Goal: Information Seeking & Learning: Learn about a topic

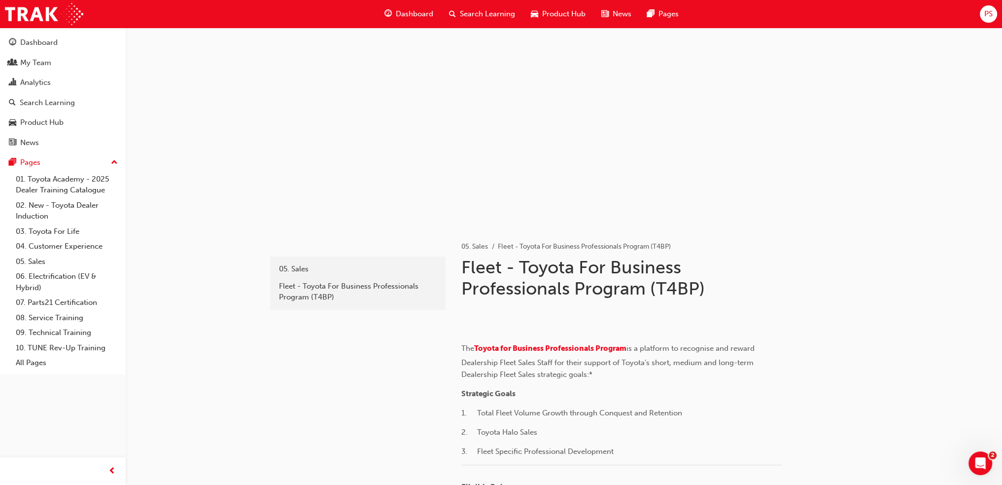
click at [468, 11] on span "Search Learning" at bounding box center [487, 13] width 55 height 11
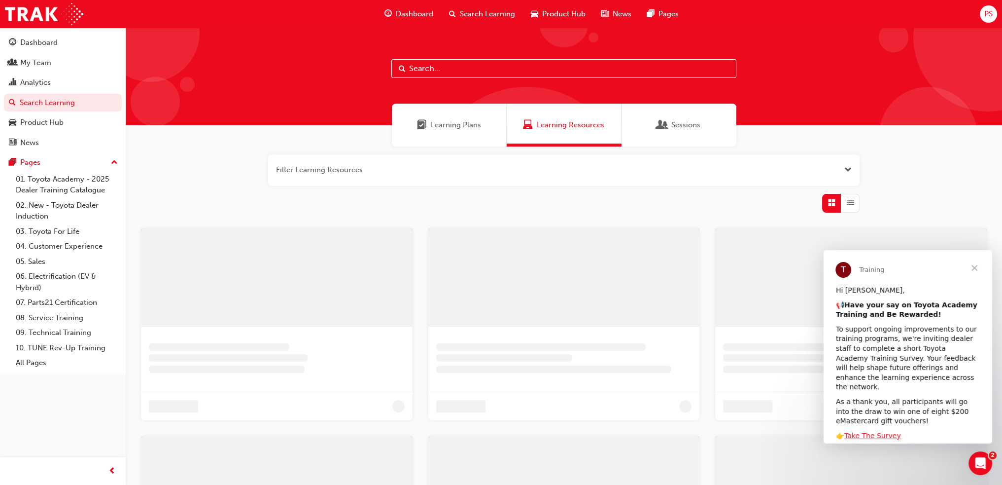
click at [416, 71] on input "text" at bounding box center [563, 68] width 345 height 19
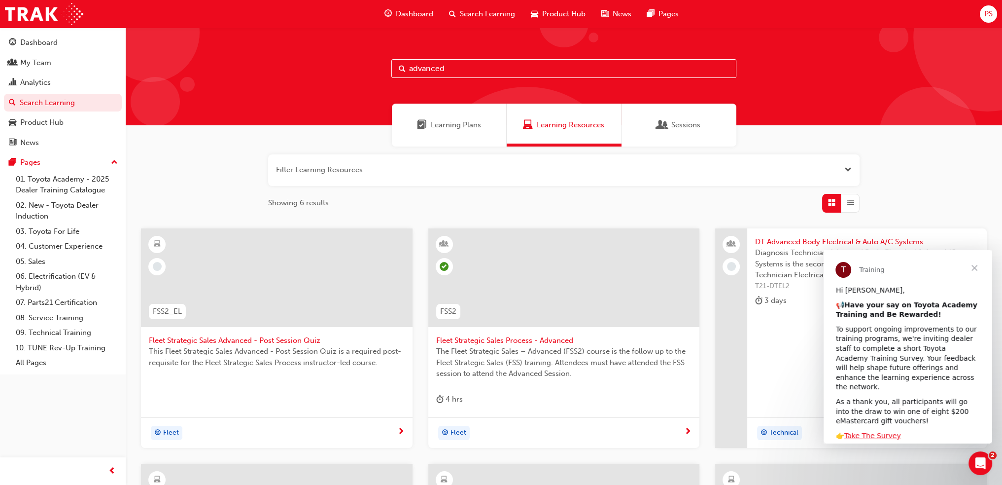
type input "advanced"
click at [214, 340] on span "Fleet Strategic Sales Advanced - Post Session Quiz" at bounding box center [277, 340] width 256 height 11
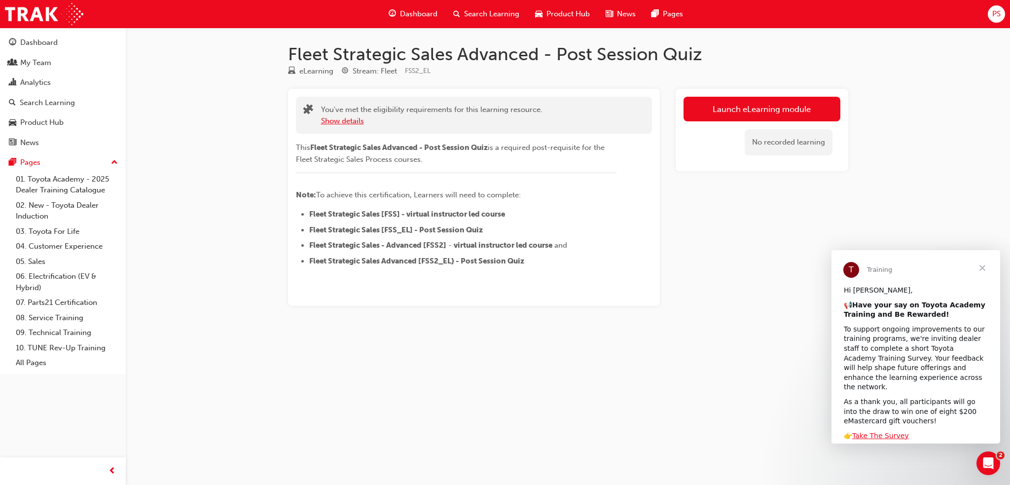
click at [338, 120] on button "Show details" at bounding box center [342, 120] width 43 height 11
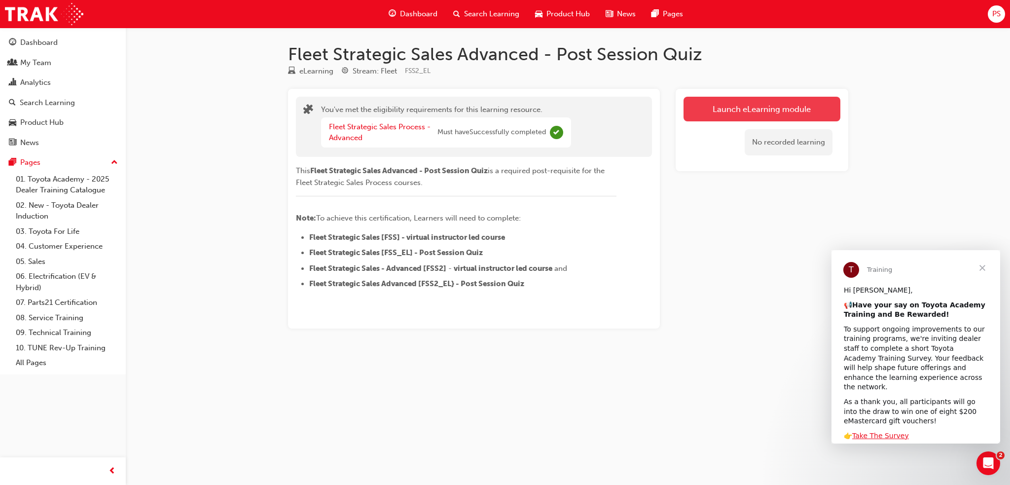
click at [754, 107] on link "Launch eLearning module" at bounding box center [761, 109] width 157 height 25
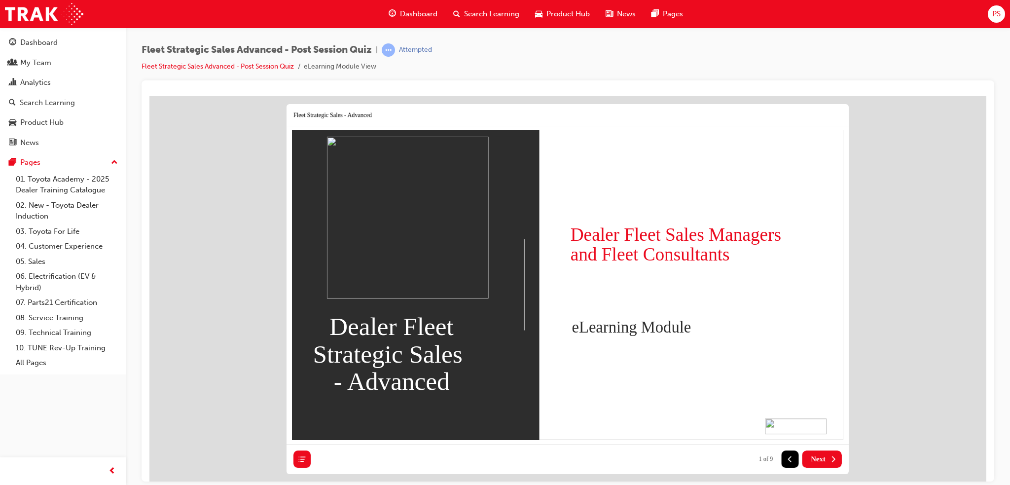
click at [816, 457] on span "Next" at bounding box center [818, 458] width 15 height 8
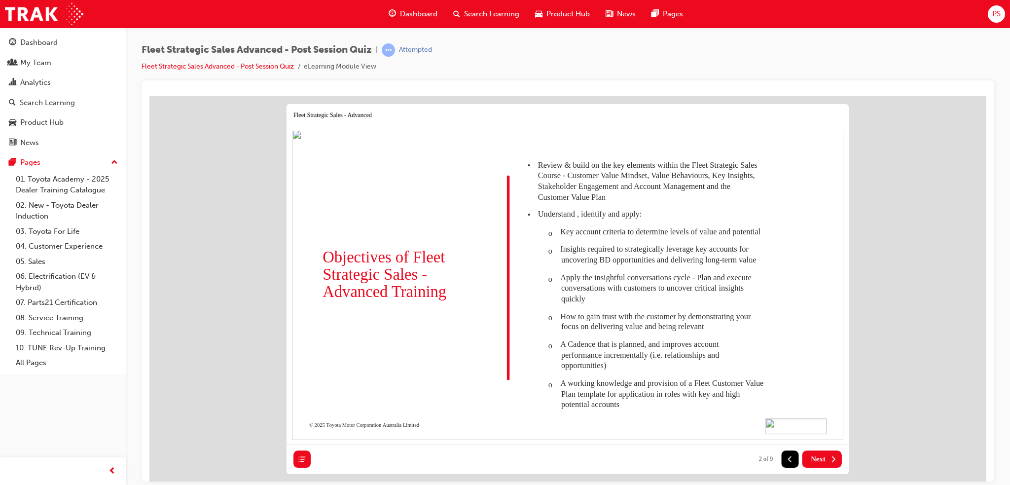
click at [820, 457] on span "Next" at bounding box center [818, 458] width 15 height 8
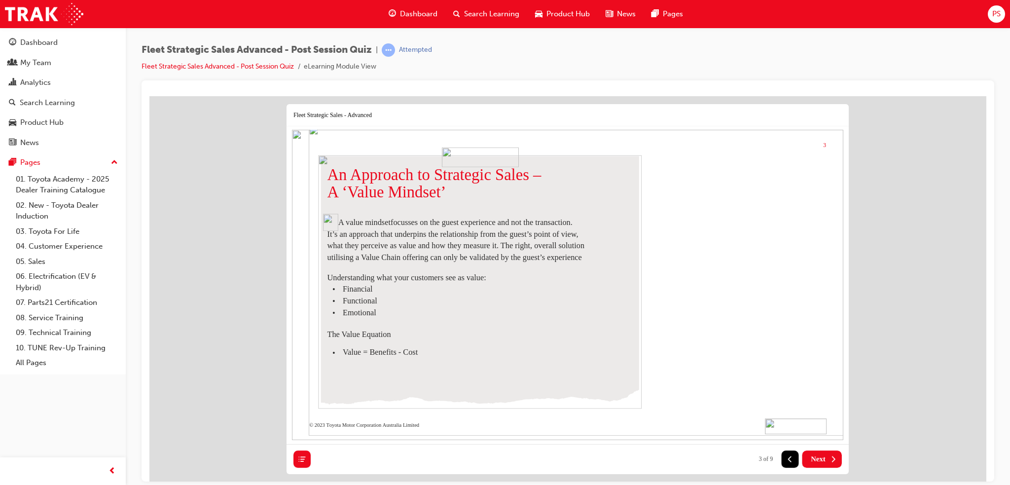
click at [820, 457] on span "Next" at bounding box center [818, 458] width 15 height 8
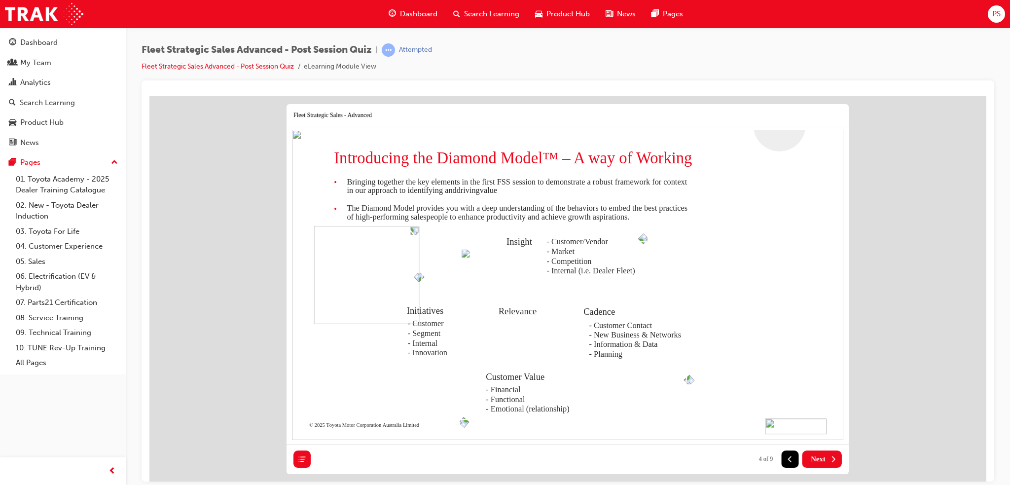
click at [820, 457] on span "Next" at bounding box center [818, 458] width 15 height 8
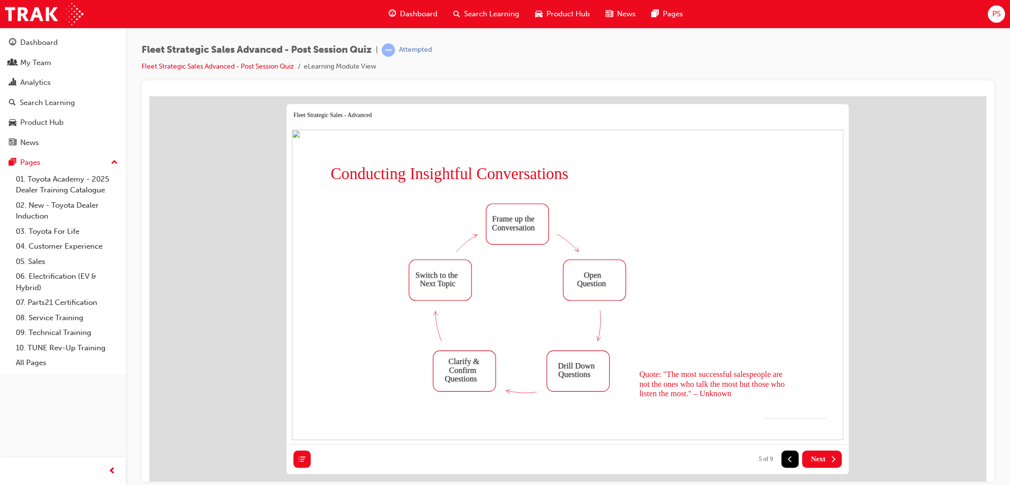
click at [820, 457] on span "Next" at bounding box center [818, 458] width 15 height 8
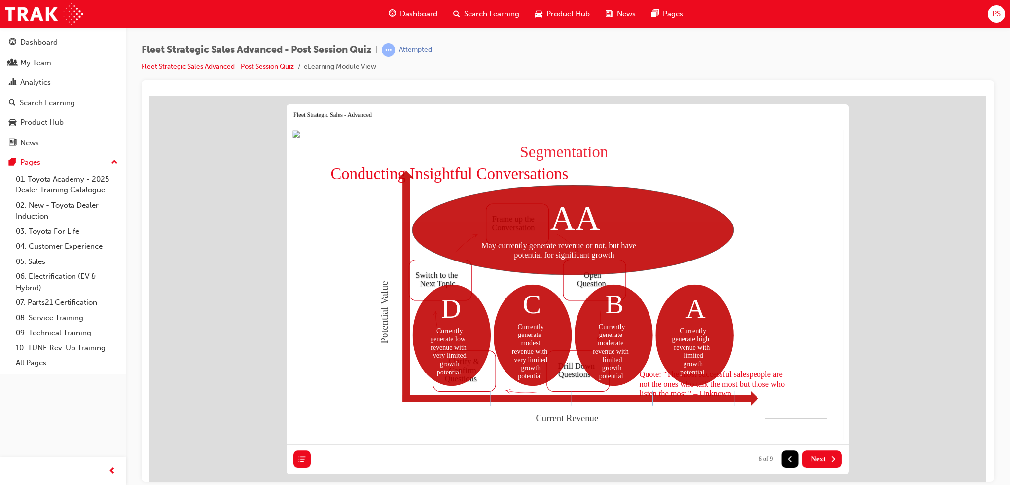
click at [820, 457] on span "Next" at bounding box center [818, 458] width 15 height 8
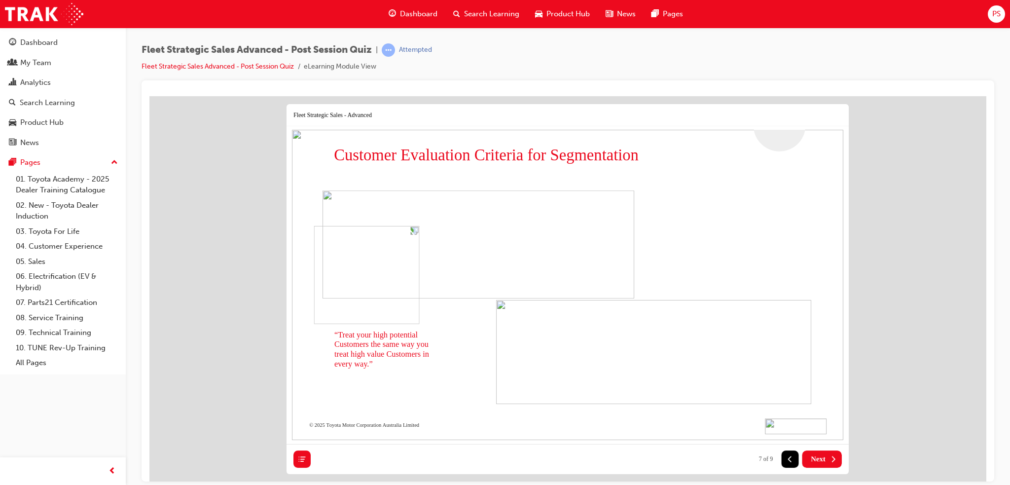
click at [820, 457] on span "Next" at bounding box center [818, 458] width 15 height 8
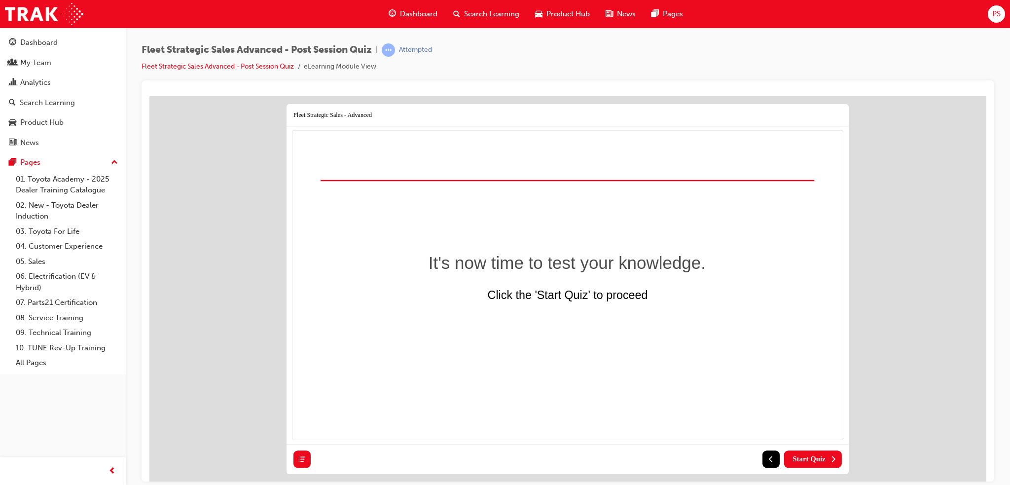
click at [820, 457] on span "Start Quiz" at bounding box center [808, 458] width 33 height 8
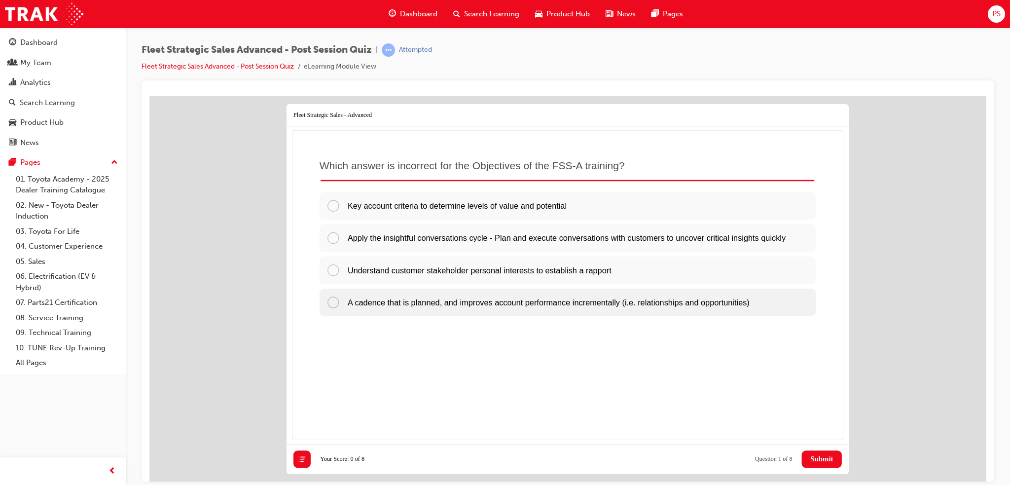
click at [402, 306] on span "A cadence that is planned, and improves account performance incrementally (i.e.…" at bounding box center [548, 301] width 402 height 9
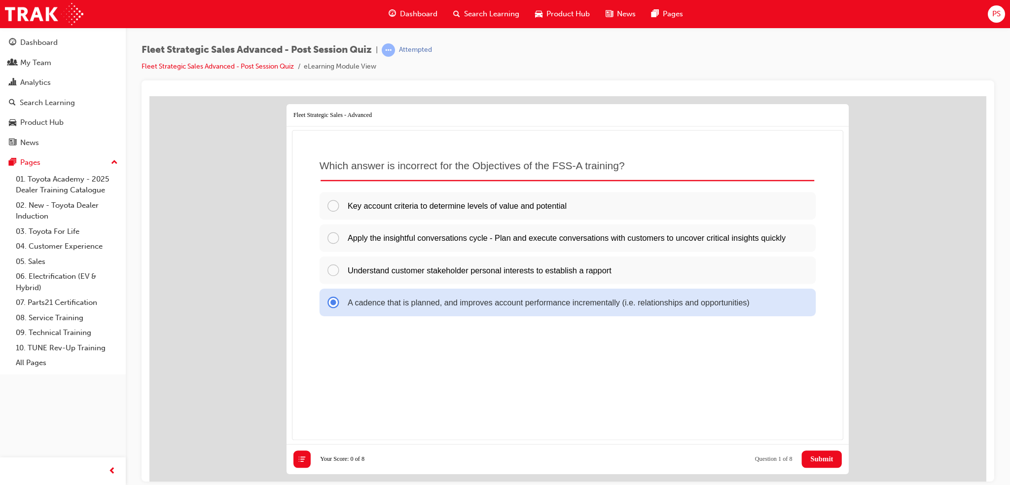
click at [816, 459] on span "Submit" at bounding box center [821, 458] width 23 height 8
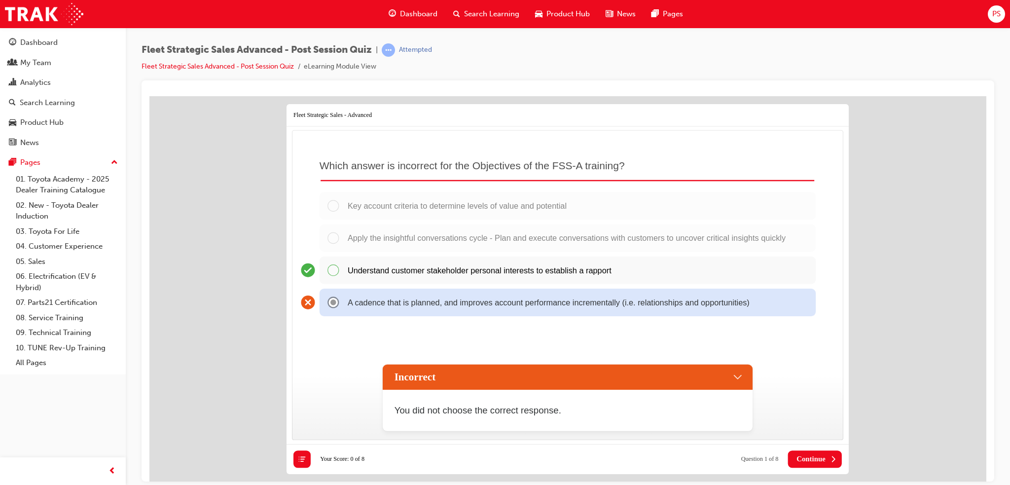
click at [446, 404] on span "You did not choose the correct response." at bounding box center [477, 409] width 167 height 10
click at [734, 375] on div "Incorrect" at bounding box center [567, 376] width 369 height 25
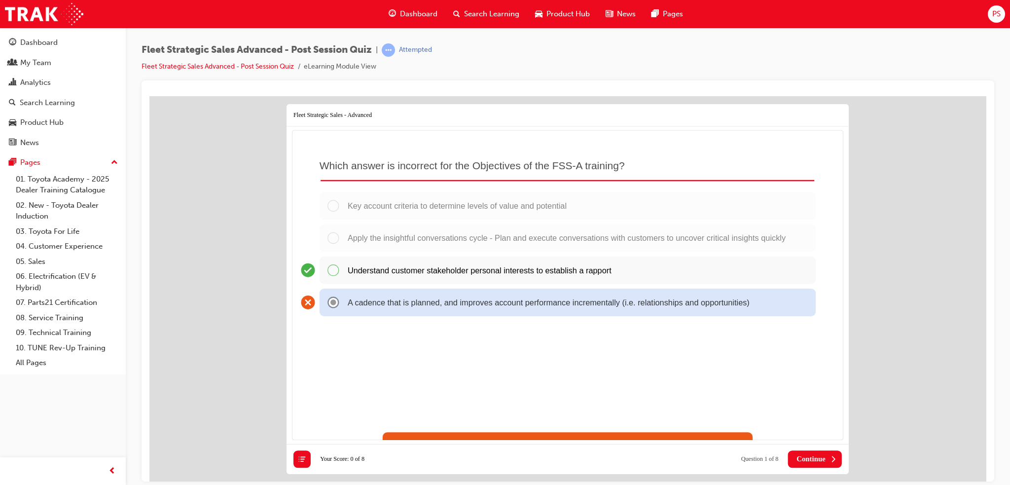
click at [804, 455] on span "Continue" at bounding box center [810, 458] width 29 height 8
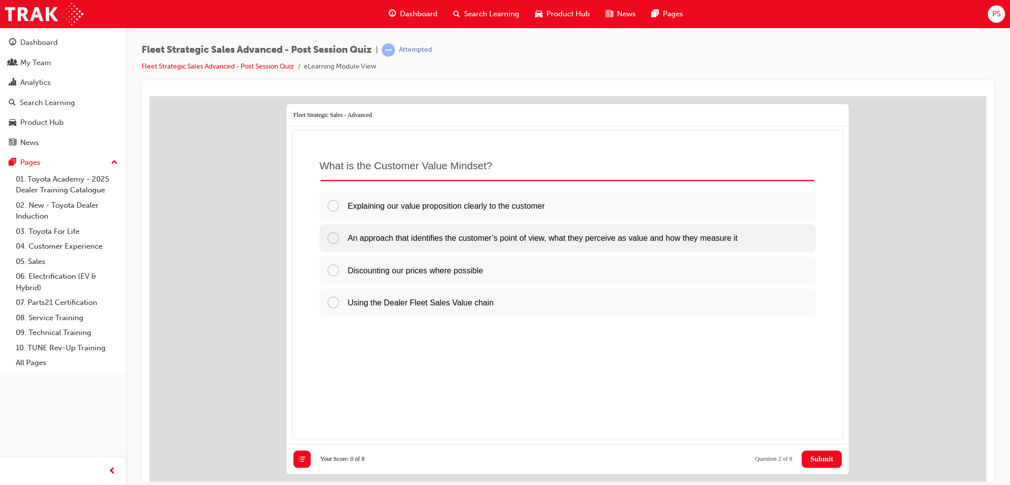
click at [414, 242] on span "An approach that identifies the customer’s point of view, what they perceive as…" at bounding box center [542, 237] width 390 height 9
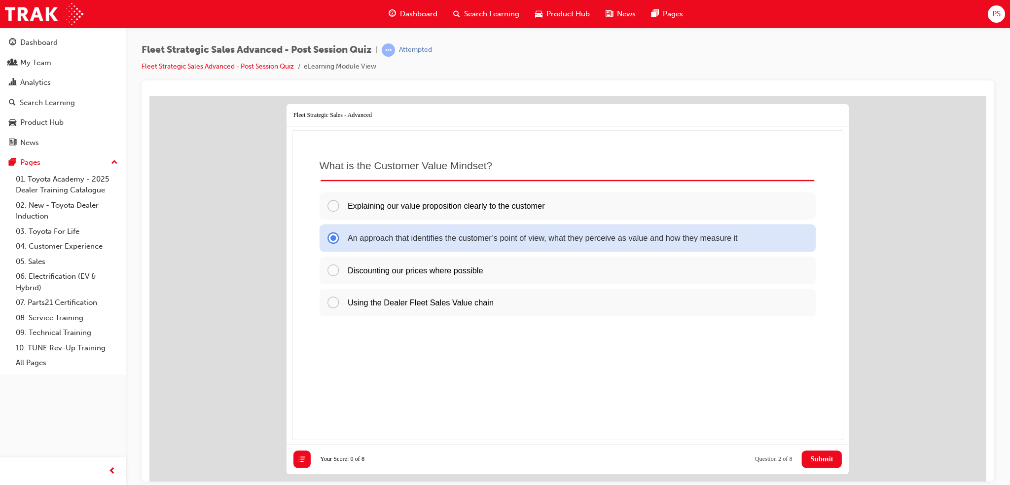
click at [819, 455] on button "Submit" at bounding box center [822, 458] width 40 height 17
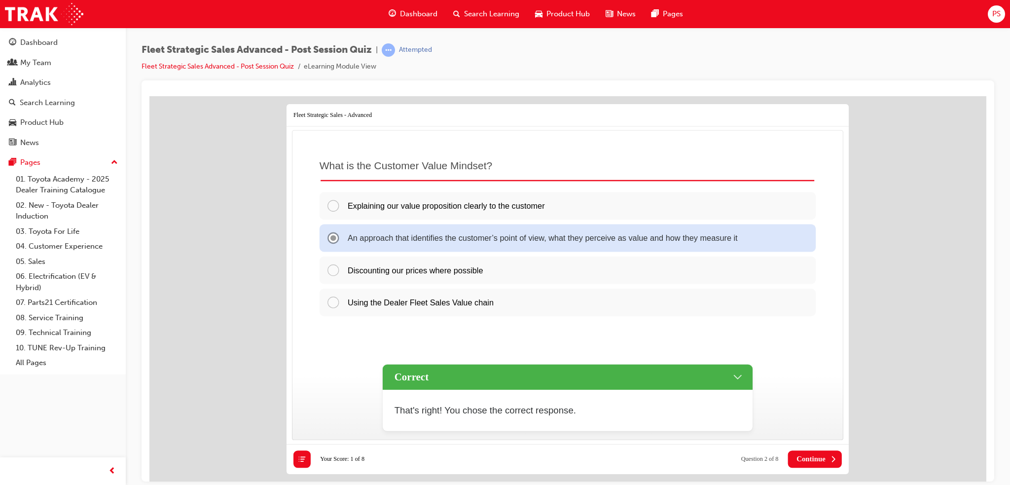
click at [813, 452] on button "Continue" at bounding box center [815, 458] width 54 height 17
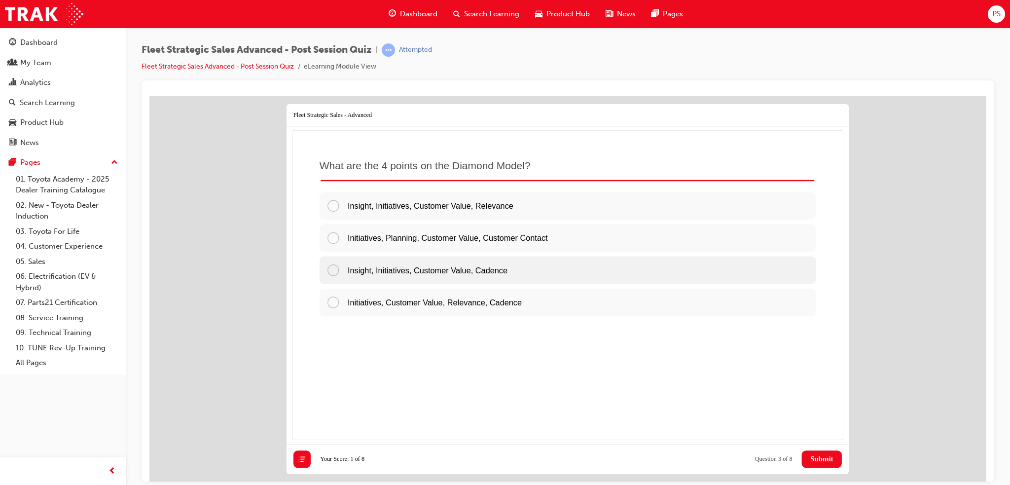
click at [408, 268] on span "Insight, Initiatives, Customer Value, Cadence" at bounding box center [427, 269] width 160 height 9
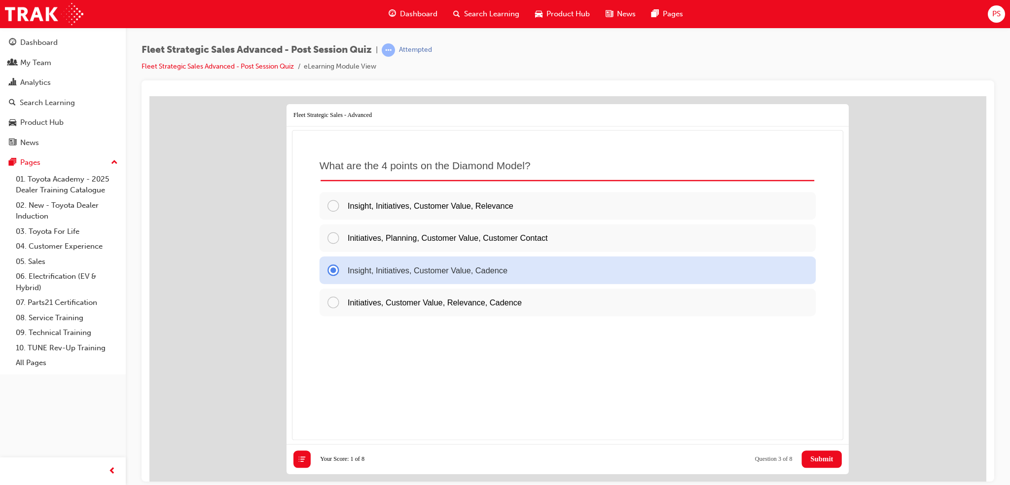
click at [820, 461] on span "Submit" at bounding box center [821, 458] width 23 height 8
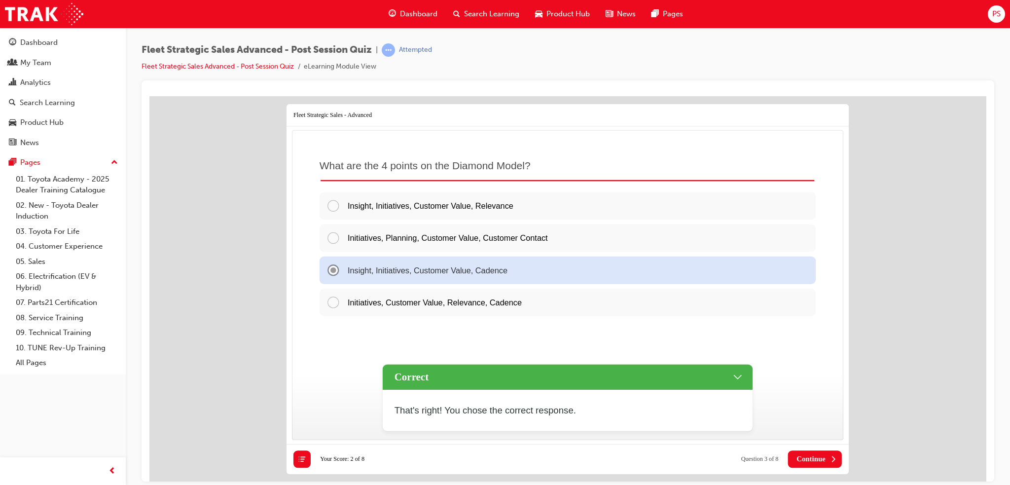
click at [814, 455] on span "Continue" at bounding box center [810, 458] width 29 height 8
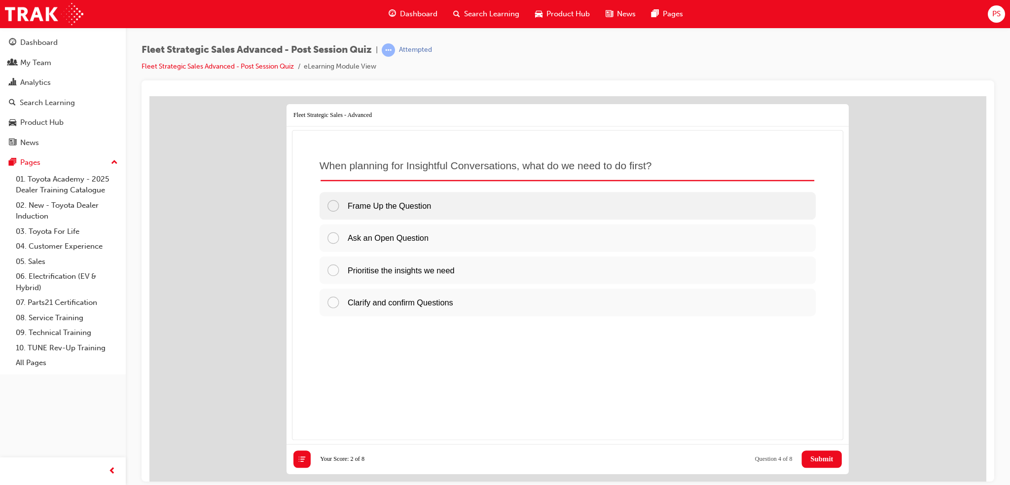
click at [381, 206] on span "Frame Up the Question" at bounding box center [388, 204] width 83 height 9
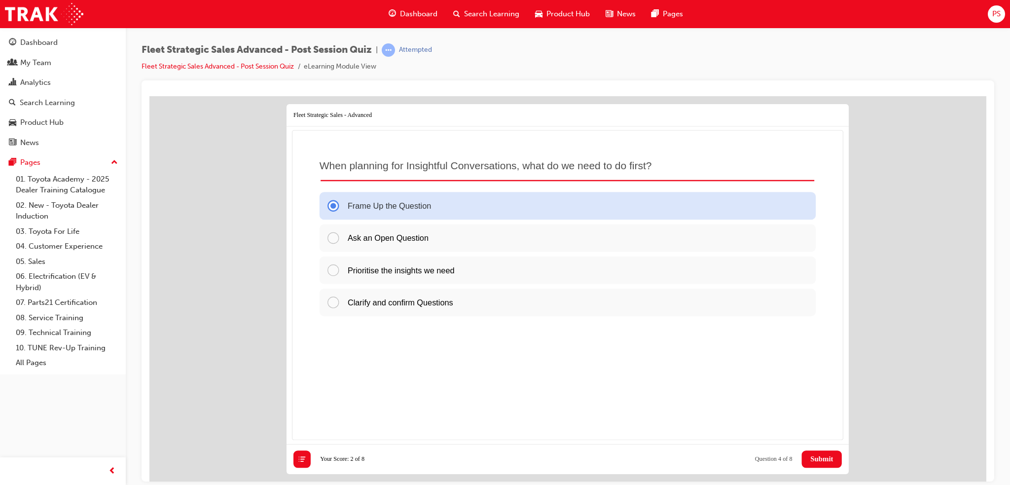
click at [821, 458] on span "Submit" at bounding box center [821, 458] width 23 height 8
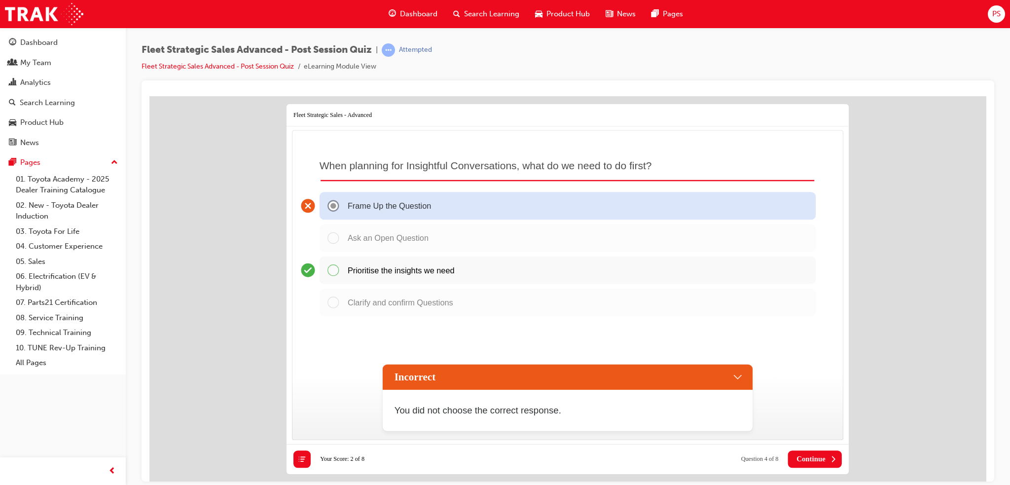
click at [809, 457] on span "Continue" at bounding box center [810, 458] width 29 height 8
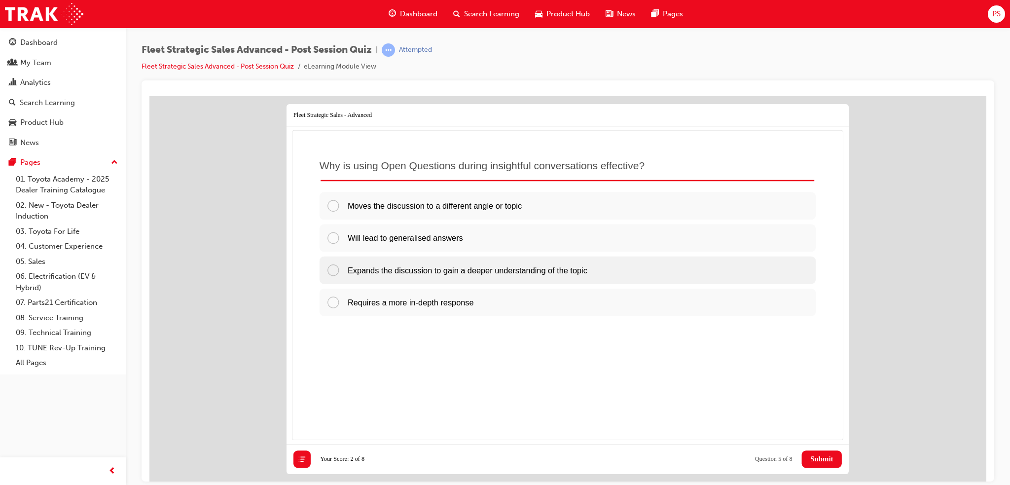
click at [391, 270] on span "Expands the discussion to gain a deeper understanding of the topic" at bounding box center [467, 269] width 240 height 9
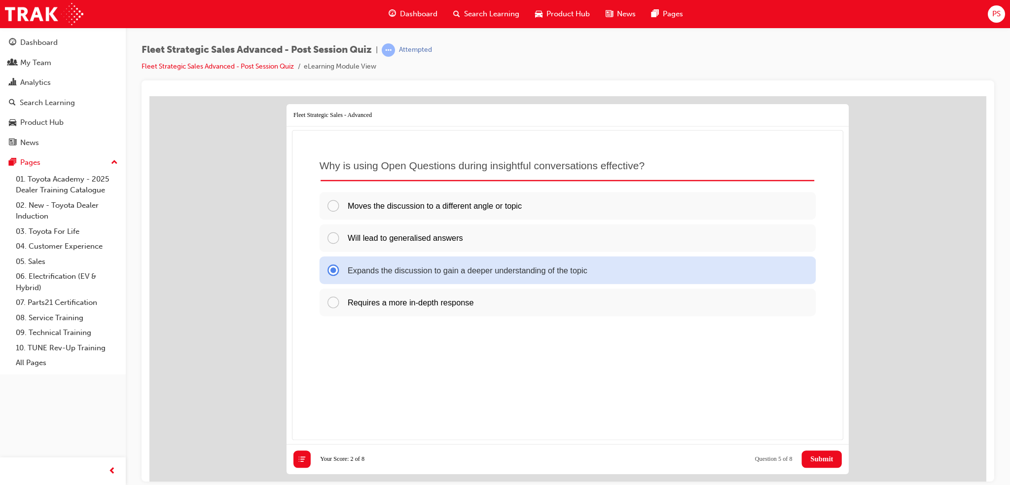
click at [817, 459] on span "Submit" at bounding box center [821, 458] width 23 height 8
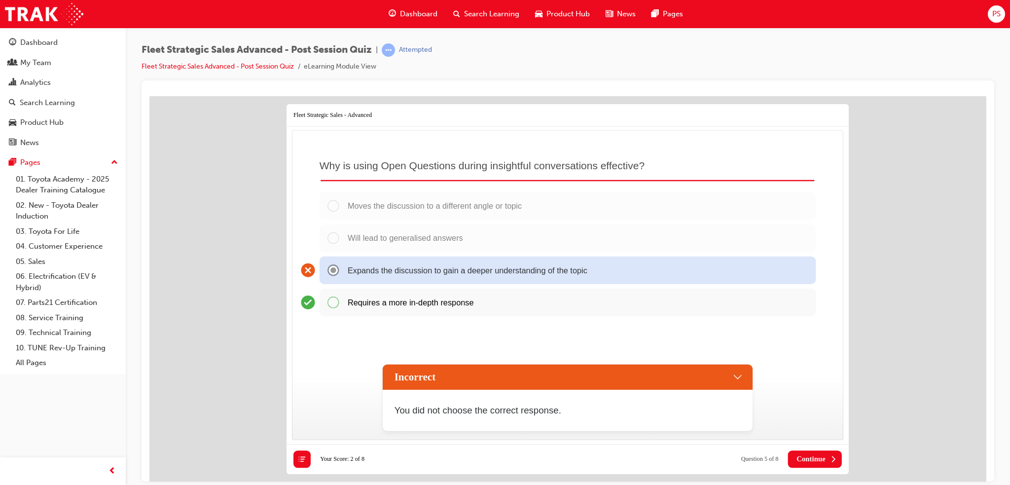
click at [810, 458] on span "Continue" at bounding box center [810, 458] width 29 height 8
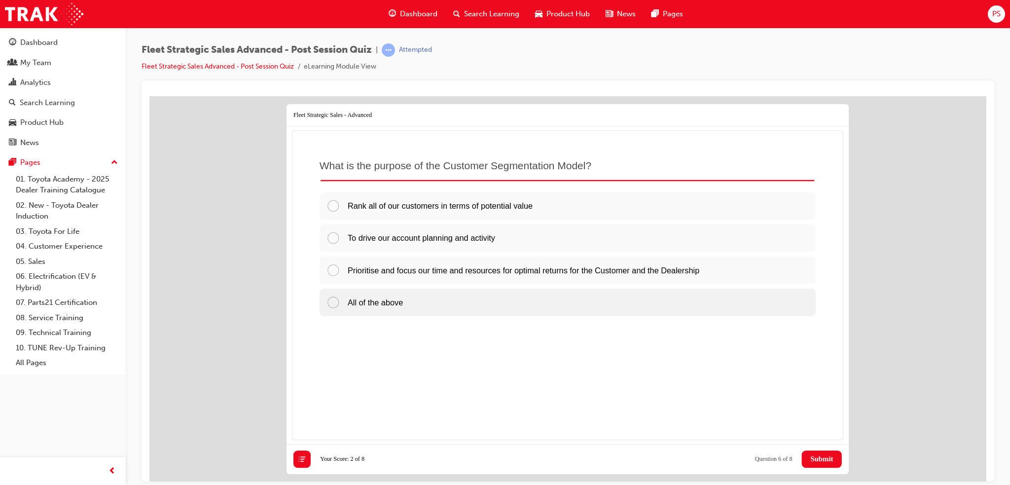
click at [369, 297] on span "All of the above" at bounding box center [374, 301] width 55 height 9
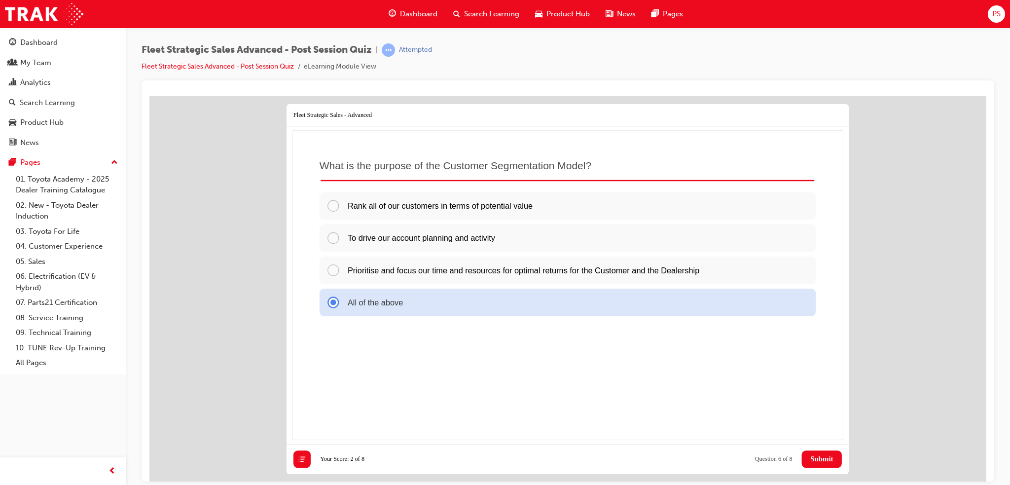
click at [828, 455] on span "Submit" at bounding box center [821, 458] width 23 height 8
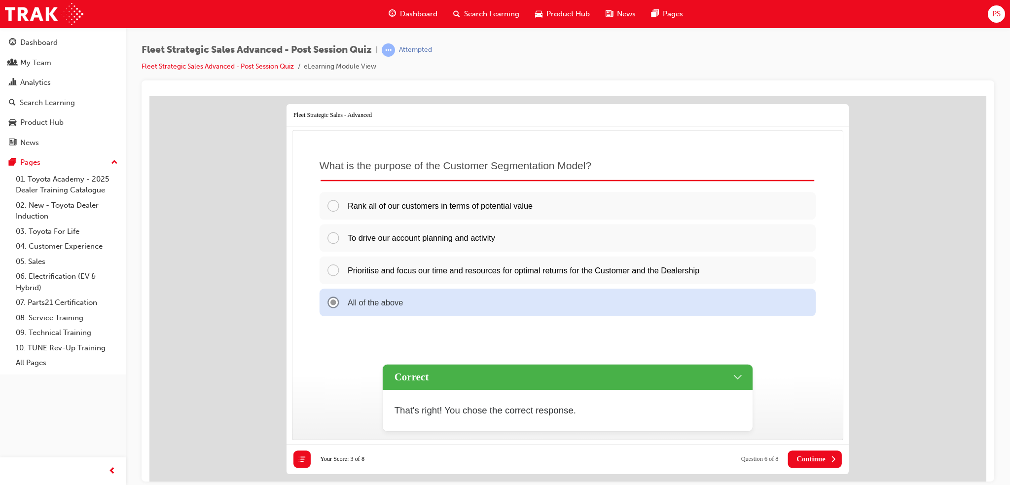
click at [809, 452] on button "Continue" at bounding box center [815, 458] width 54 height 17
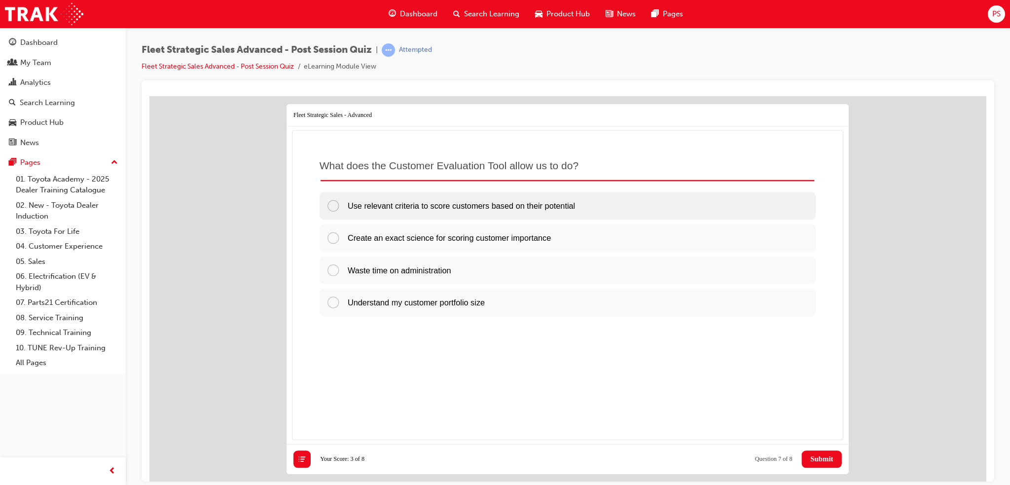
click at [412, 204] on span "Use relevant criteria to score customers based on their potential" at bounding box center [460, 204] width 227 height 9
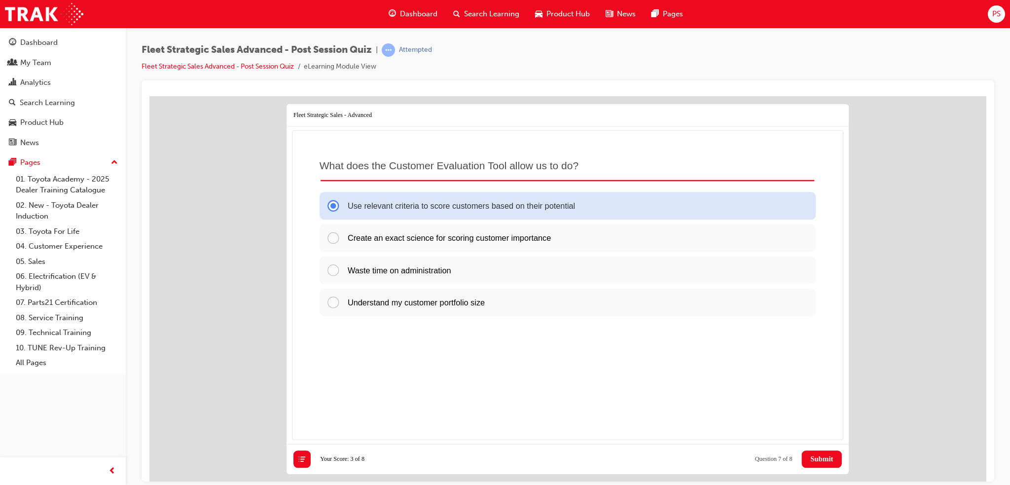
click at [827, 456] on span "Submit" at bounding box center [821, 458] width 23 height 8
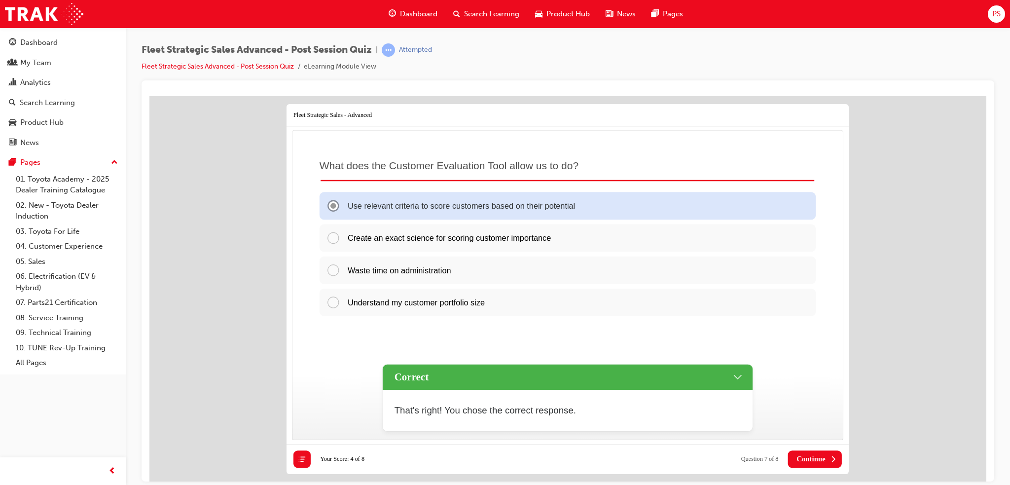
click at [818, 457] on span "Continue" at bounding box center [810, 458] width 29 height 8
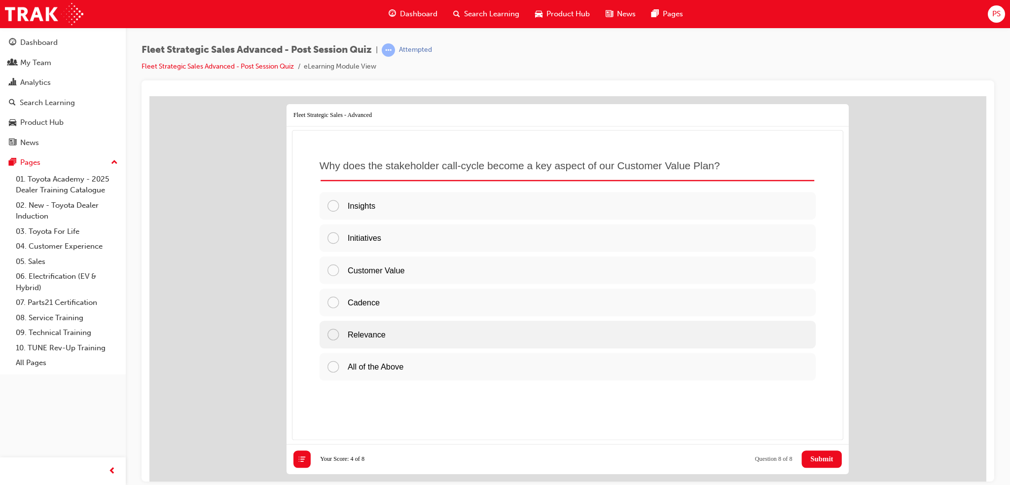
click at [400, 362] on span "All of the Above" at bounding box center [375, 365] width 56 height 9
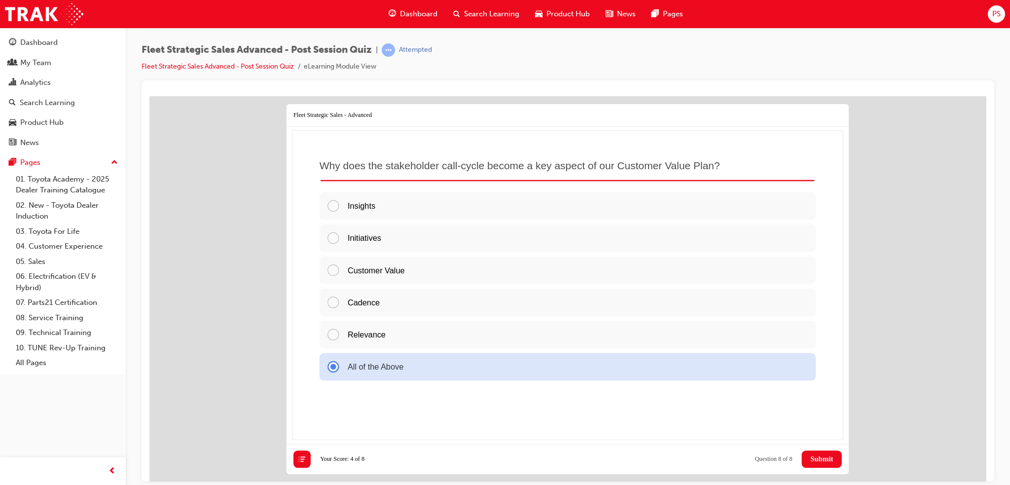
click at [822, 459] on span "Submit" at bounding box center [821, 458] width 23 height 8
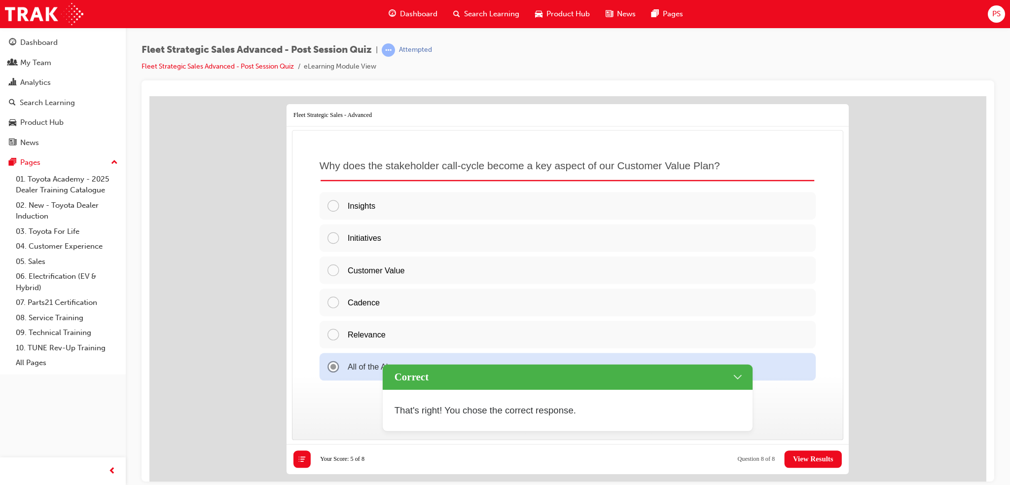
click at [820, 459] on span "View Results" at bounding box center [813, 458] width 40 height 8
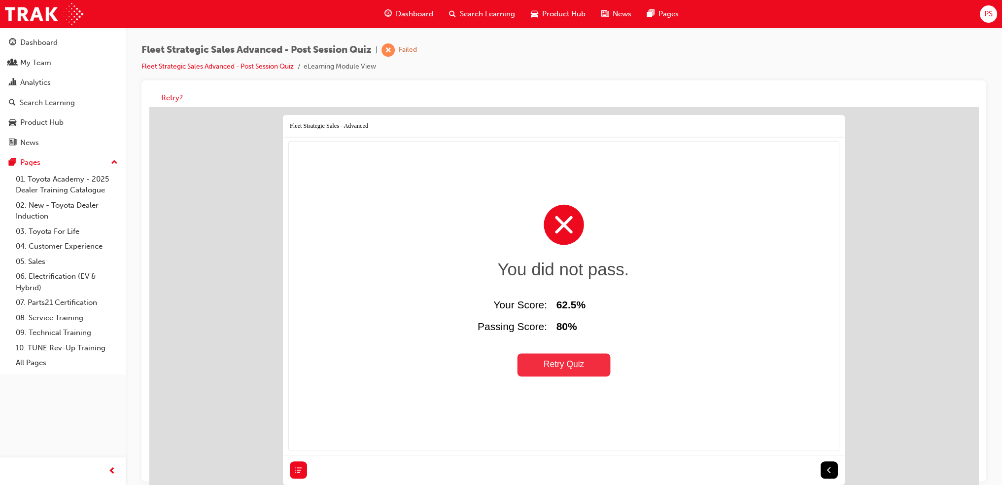
drag, startPoint x: 559, startPoint y: 363, endPoint x: 559, endPoint y: 352, distance: 10.8
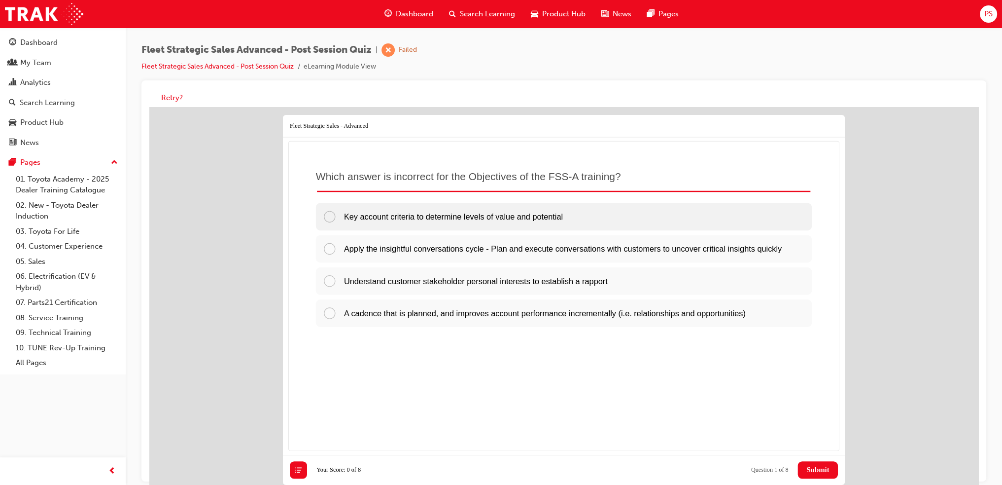
click at [463, 222] on p "Key account criteria to determine levels of value and potential" at bounding box center [453, 217] width 219 height 12
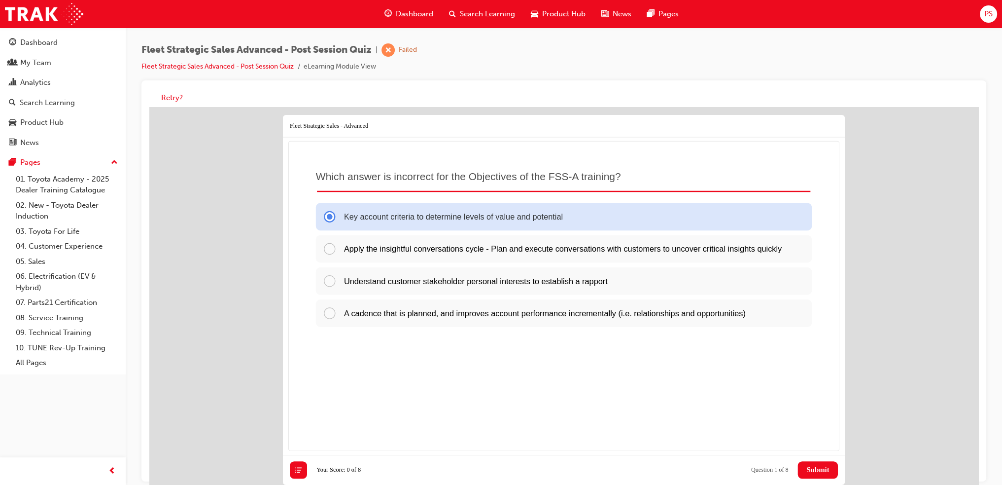
click at [810, 466] on span "Submit" at bounding box center [818, 469] width 23 height 8
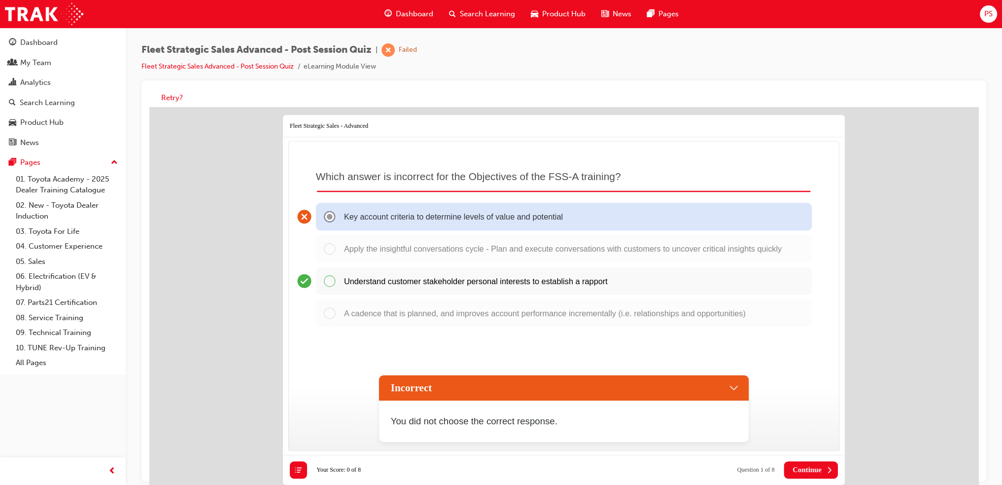
click at [810, 466] on span "Continue" at bounding box center [807, 469] width 29 height 8
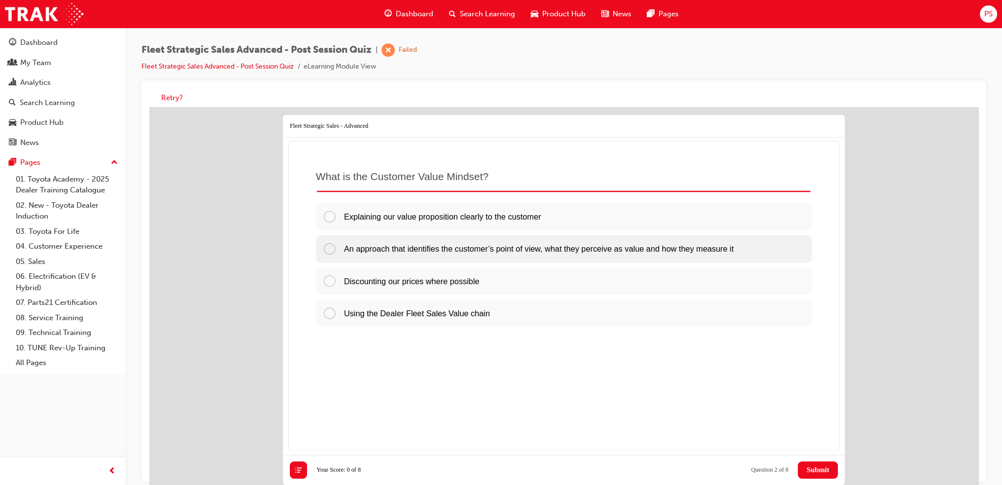
click at [441, 248] on span "An approach that identifies the customer’s point of view, what they perceive as…" at bounding box center [539, 248] width 390 height 9
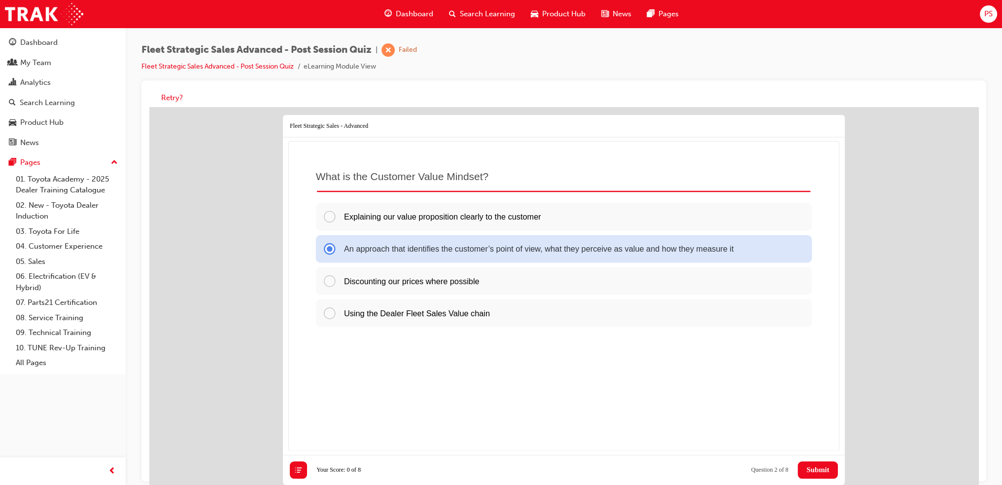
click at [815, 468] on span "Submit" at bounding box center [818, 469] width 23 height 8
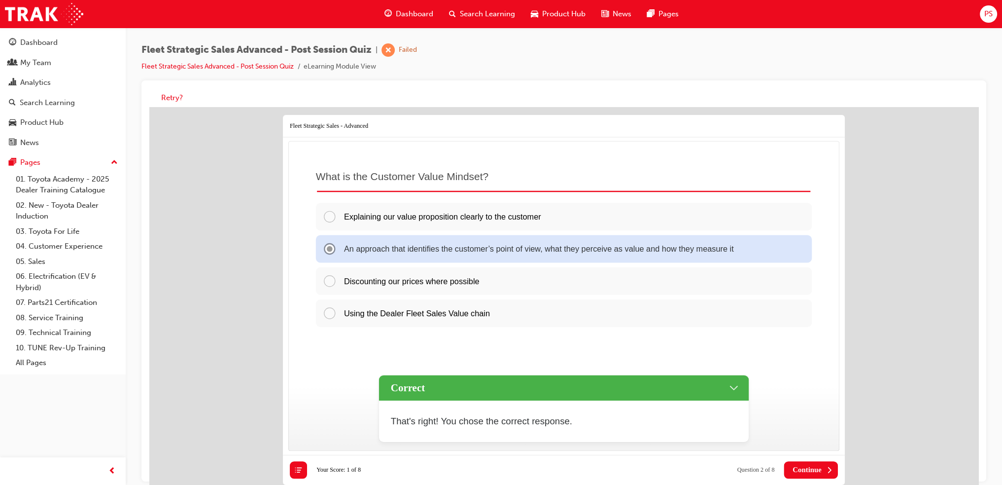
click at [801, 465] on span "Continue" at bounding box center [807, 469] width 29 height 8
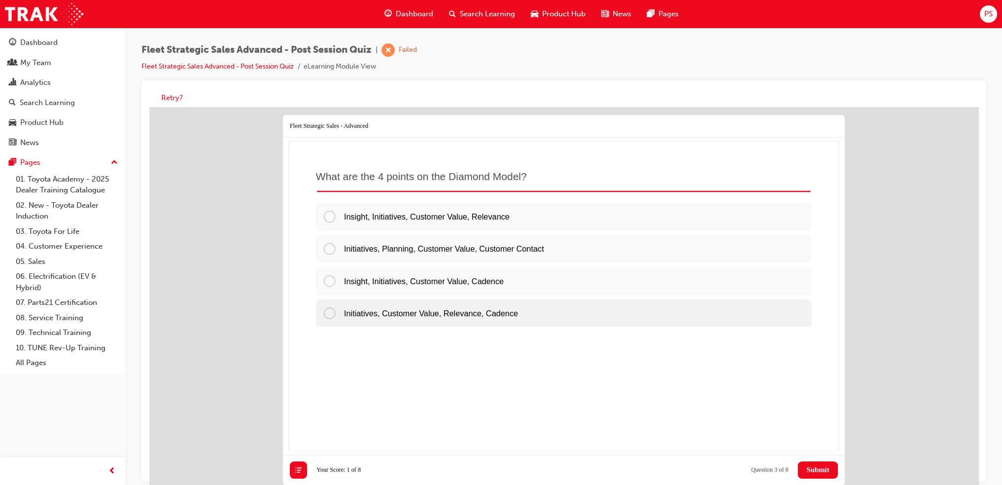
click at [382, 310] on span "Initiatives, Customer Value, Relevance, Cadence" at bounding box center [431, 312] width 174 height 9
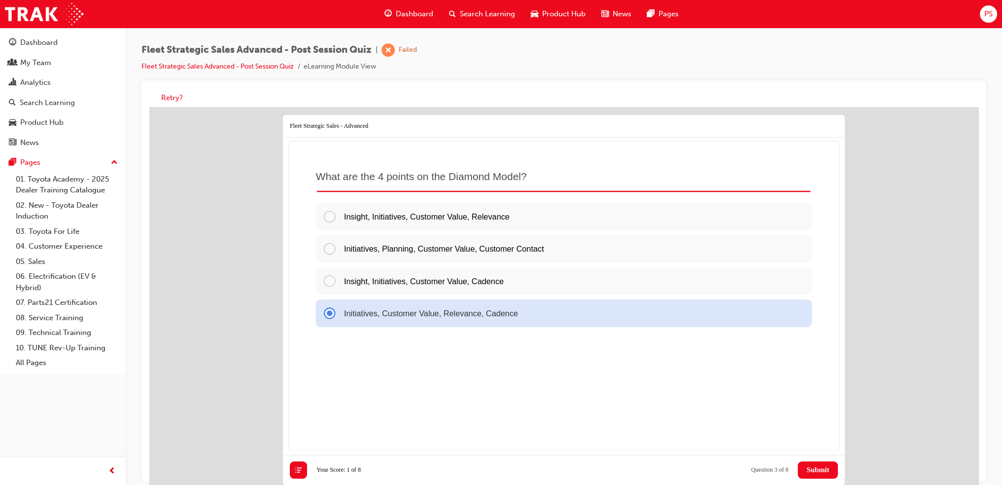
click at [816, 468] on span "Submit" at bounding box center [818, 469] width 23 height 8
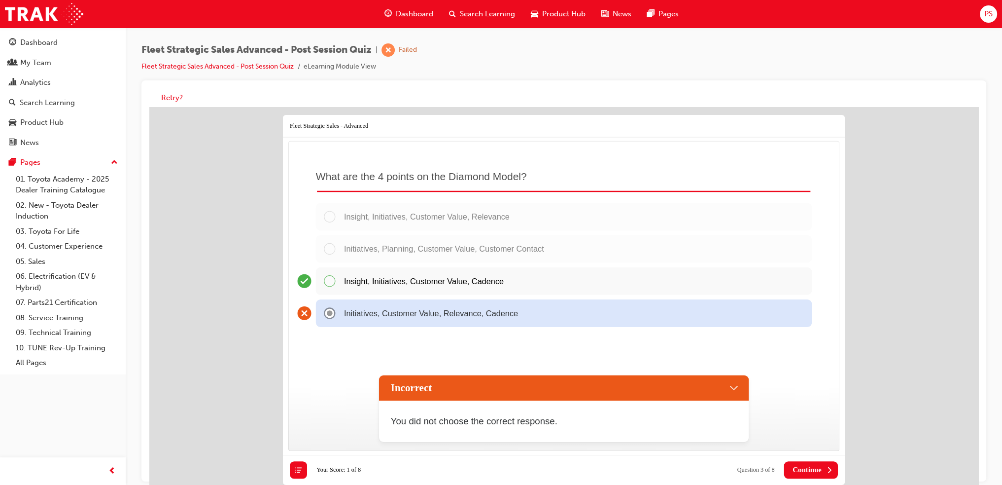
click at [798, 462] on button "Continue" at bounding box center [811, 469] width 54 height 17
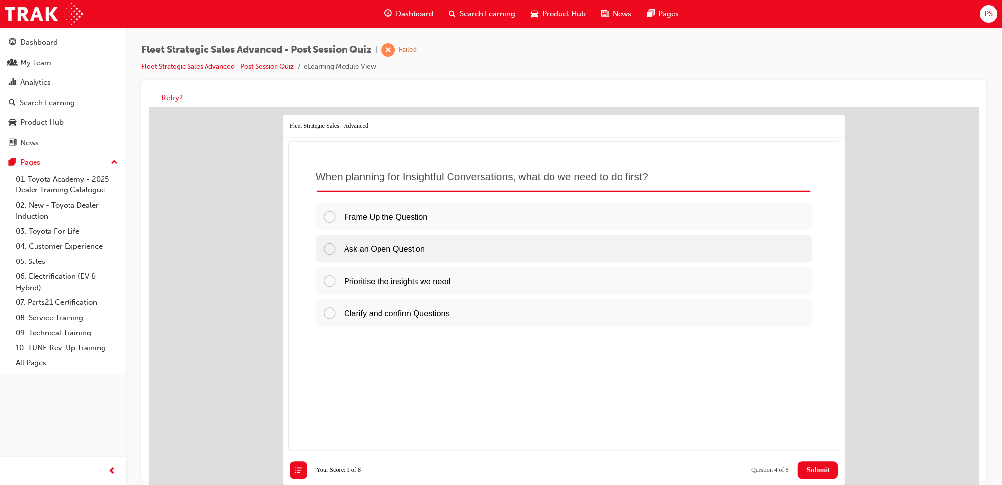
click at [394, 248] on span "Ask an Open Question" at bounding box center [384, 248] width 81 height 9
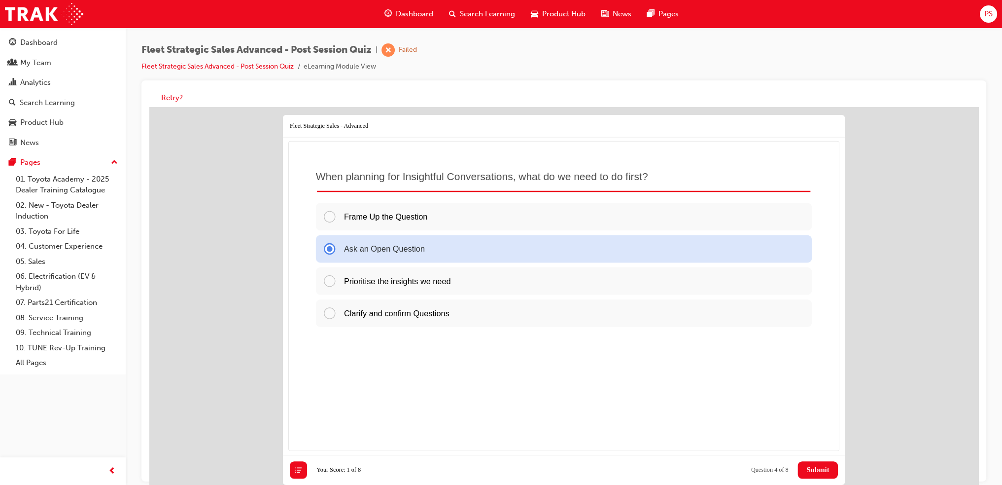
click at [807, 469] on span "Submit" at bounding box center [818, 469] width 23 height 8
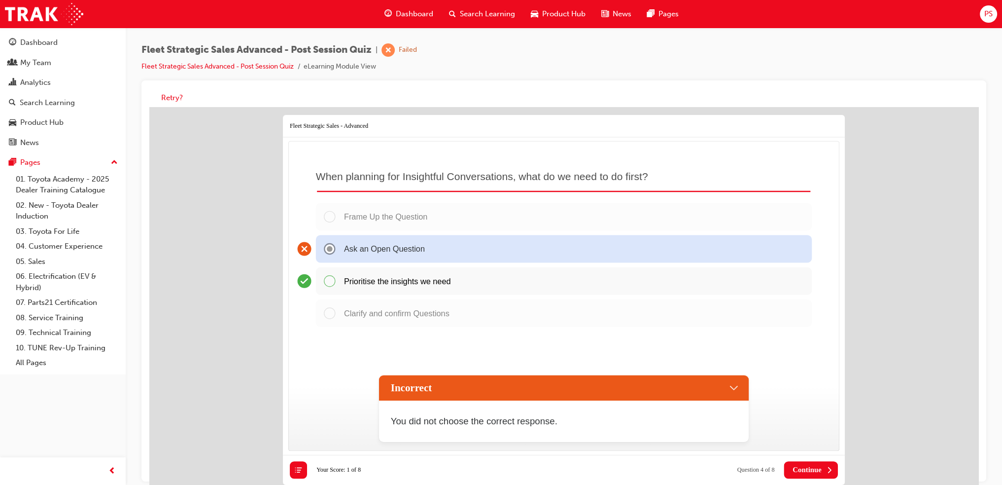
click at [806, 469] on span "Continue" at bounding box center [807, 469] width 29 height 8
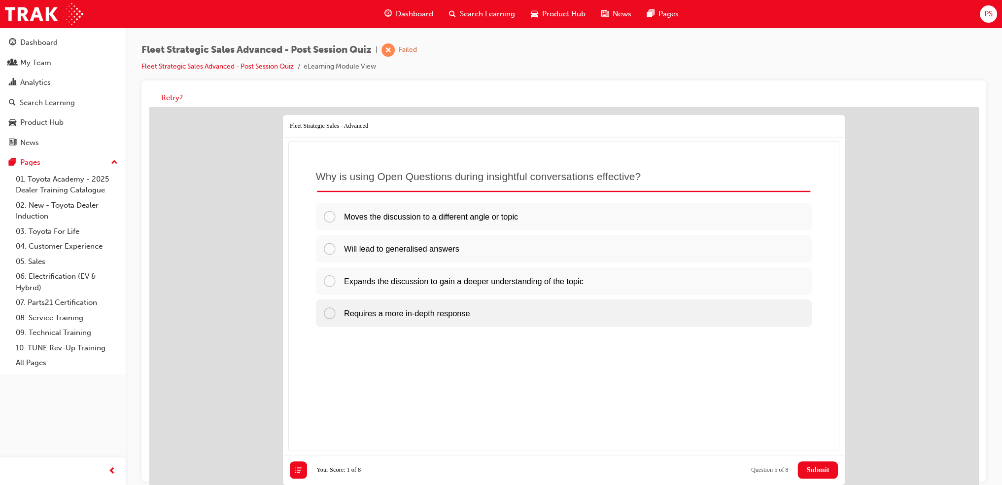
click at [387, 310] on span "Requires a more in-depth response" at bounding box center [407, 312] width 126 height 9
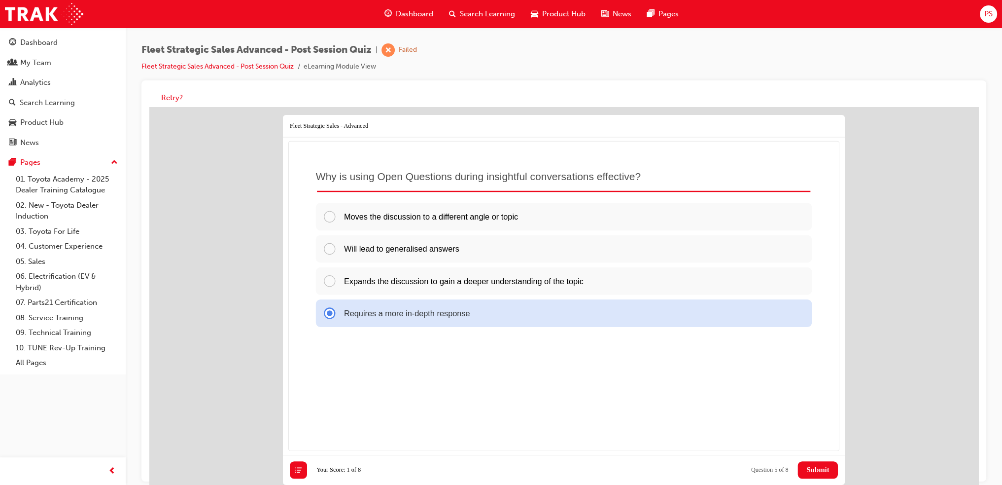
click at [818, 471] on span "Submit" at bounding box center [818, 469] width 23 height 8
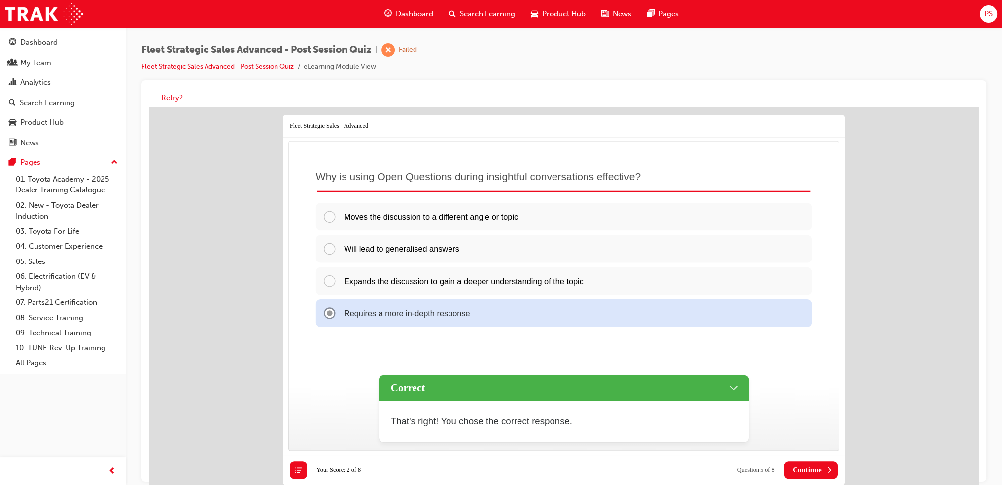
click at [801, 465] on button "Continue" at bounding box center [811, 469] width 54 height 17
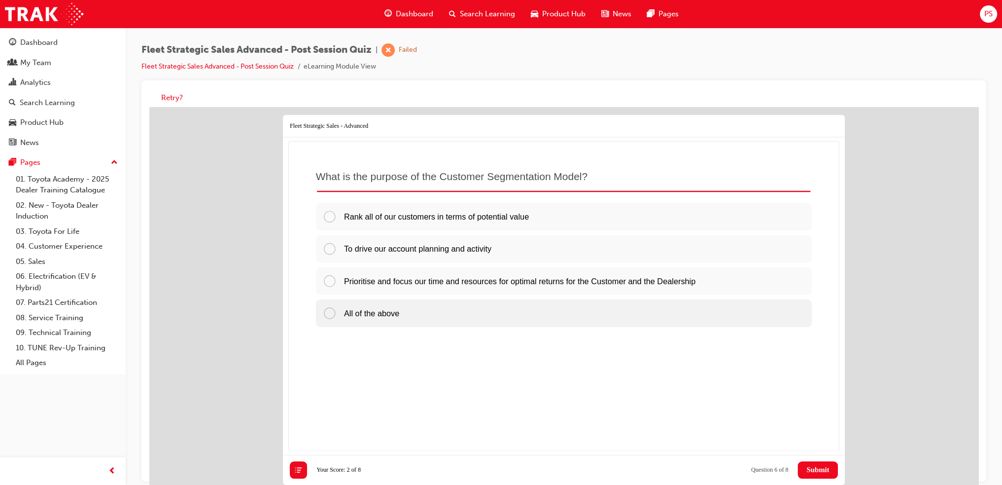
click at [370, 310] on span "All of the above" at bounding box center [371, 312] width 55 height 9
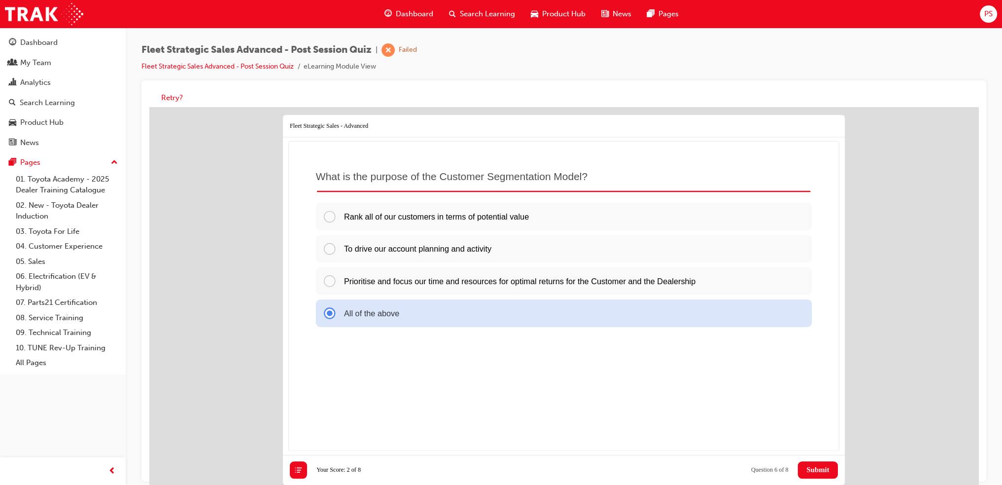
click at [816, 468] on span "Submit" at bounding box center [818, 469] width 23 height 8
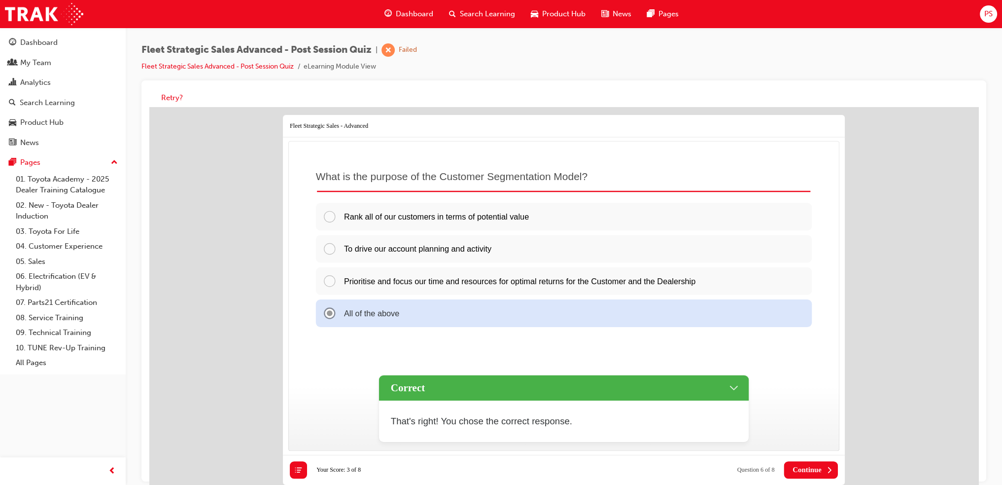
click at [812, 467] on span "Continue" at bounding box center [807, 469] width 29 height 8
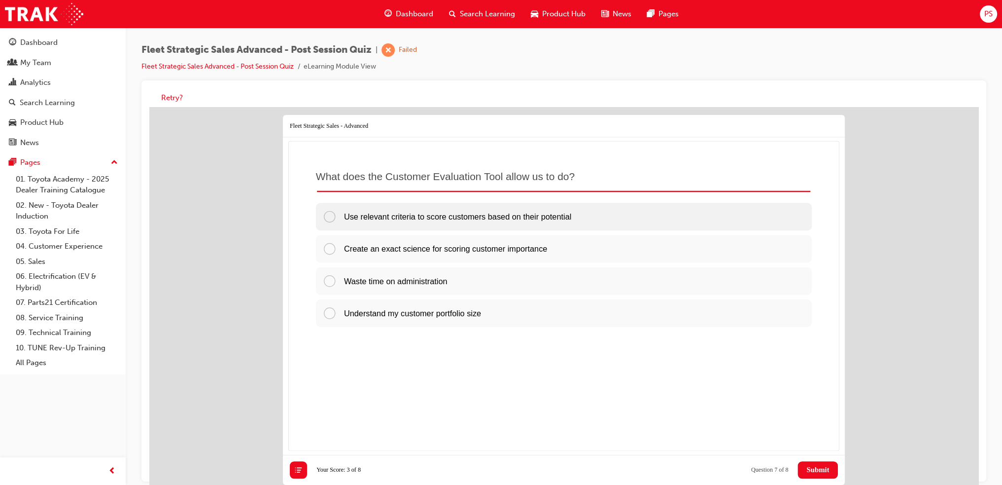
click at [402, 219] on span "Use relevant criteria to score customers based on their potential" at bounding box center [457, 216] width 227 height 9
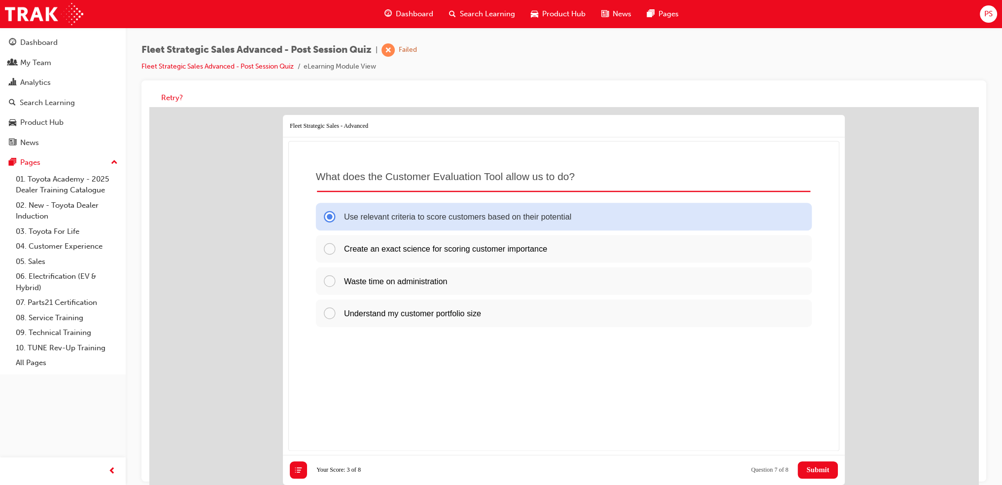
click at [816, 477] on button "Submit" at bounding box center [818, 469] width 40 height 17
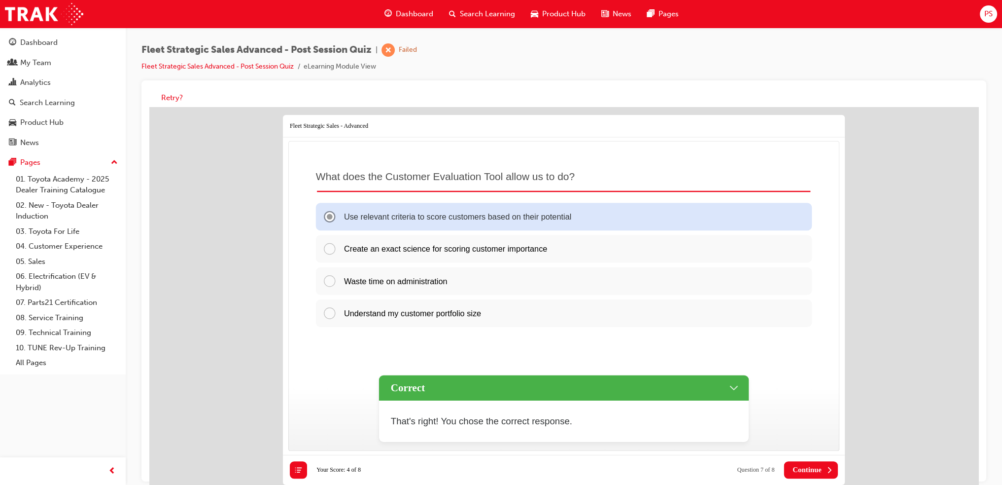
click at [816, 478] on button "Continue" at bounding box center [811, 469] width 54 height 17
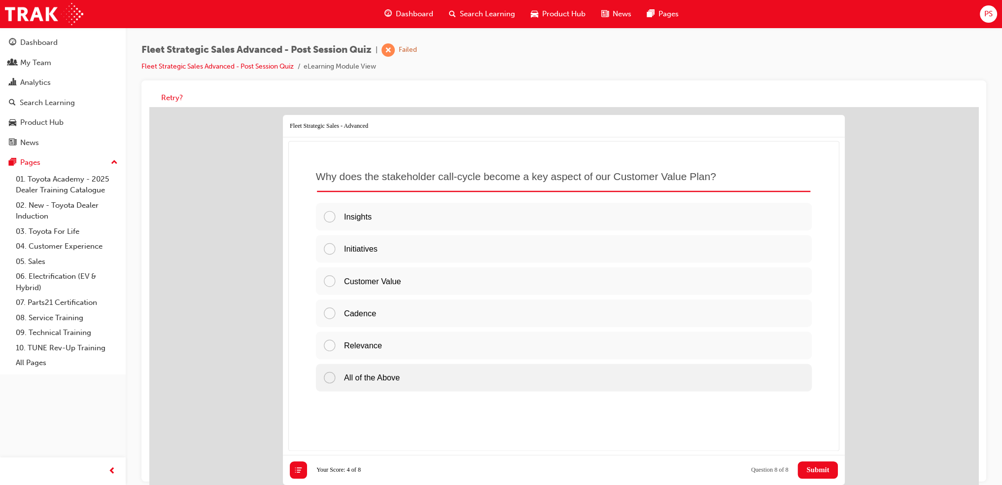
click at [418, 375] on div "All of the Above" at bounding box center [564, 377] width 496 height 28
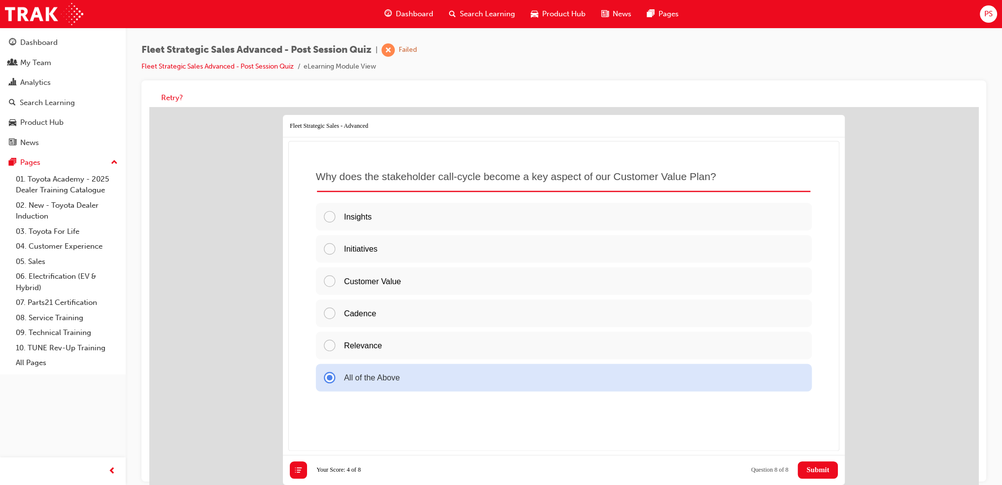
click at [818, 470] on span "Submit" at bounding box center [818, 469] width 23 height 8
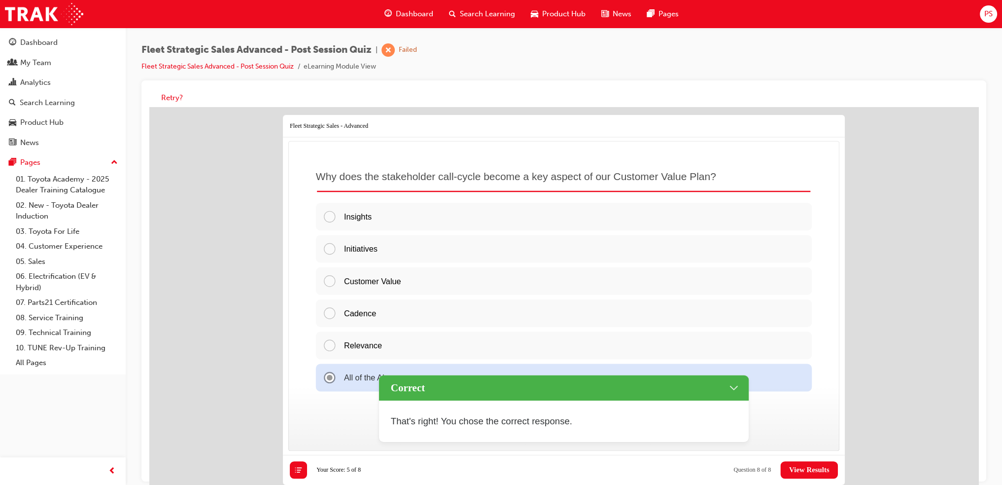
click at [817, 469] on span "View Results" at bounding box center [809, 469] width 40 height 8
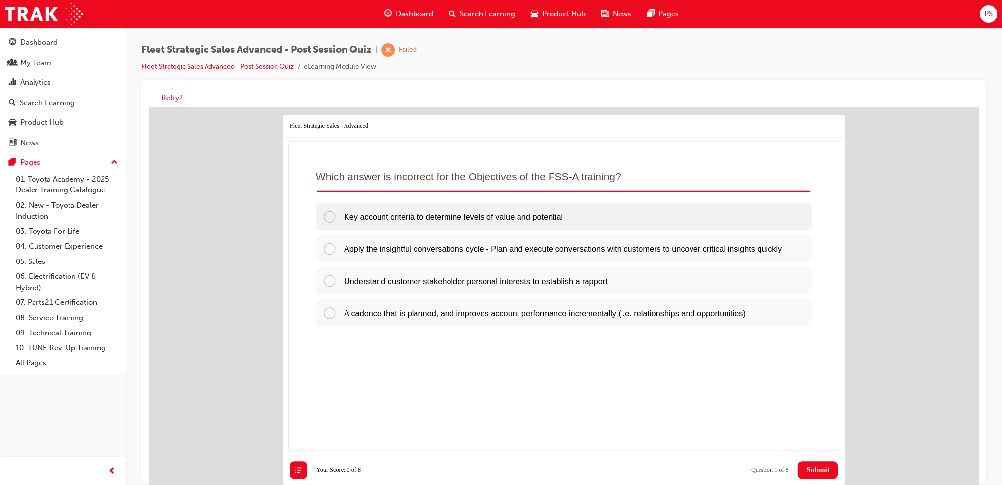
click at [424, 217] on span "Key account criteria to determine levels of value and potential" at bounding box center [453, 216] width 219 height 9
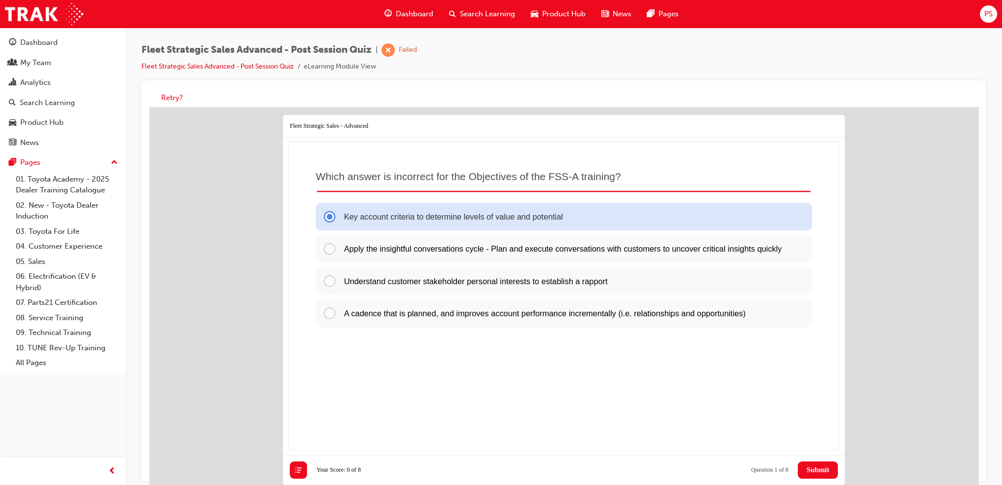
click at [831, 465] on button "Submit" at bounding box center [818, 469] width 40 height 17
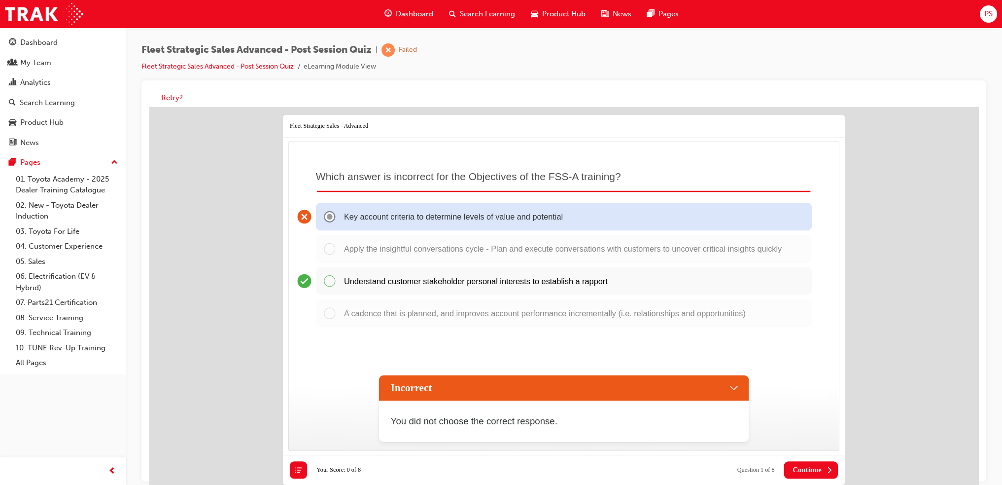
click at [806, 472] on span "Continue" at bounding box center [807, 469] width 29 height 8
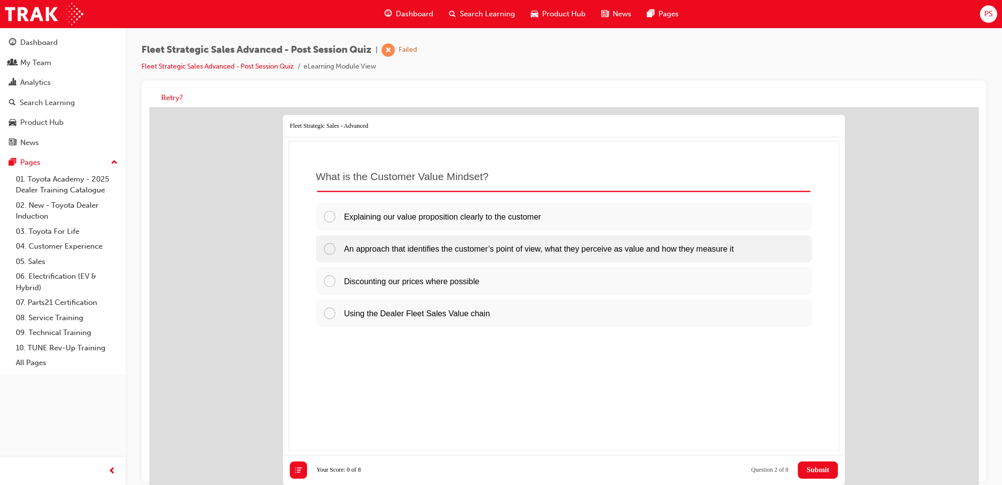
click at [422, 252] on span "An approach that identifies the customer’s point of view, what they perceive as…" at bounding box center [539, 248] width 390 height 9
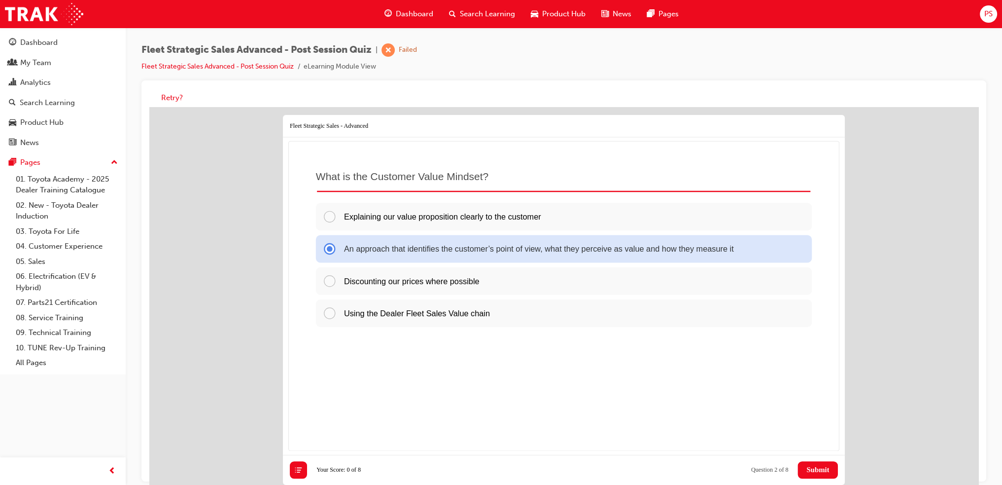
click at [822, 472] on span "Submit" at bounding box center [818, 469] width 23 height 8
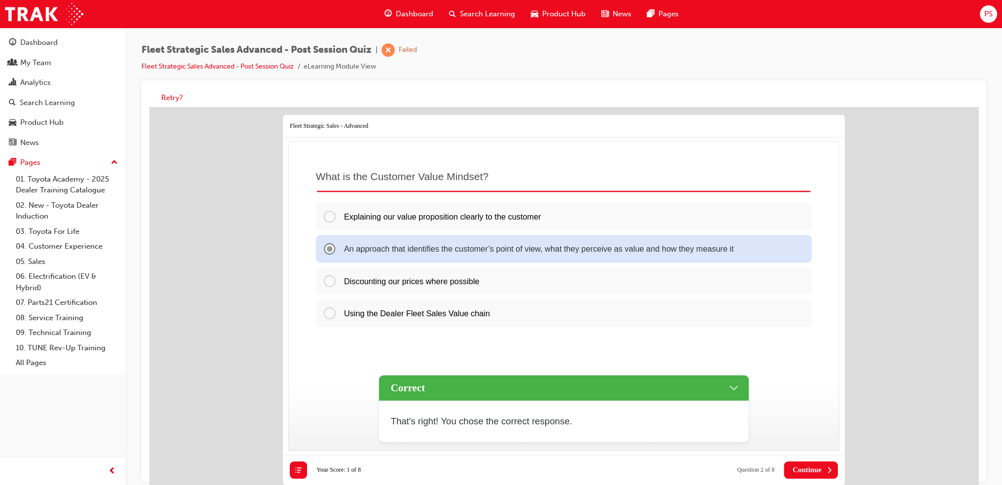
click at [814, 471] on span "Continue" at bounding box center [807, 469] width 29 height 8
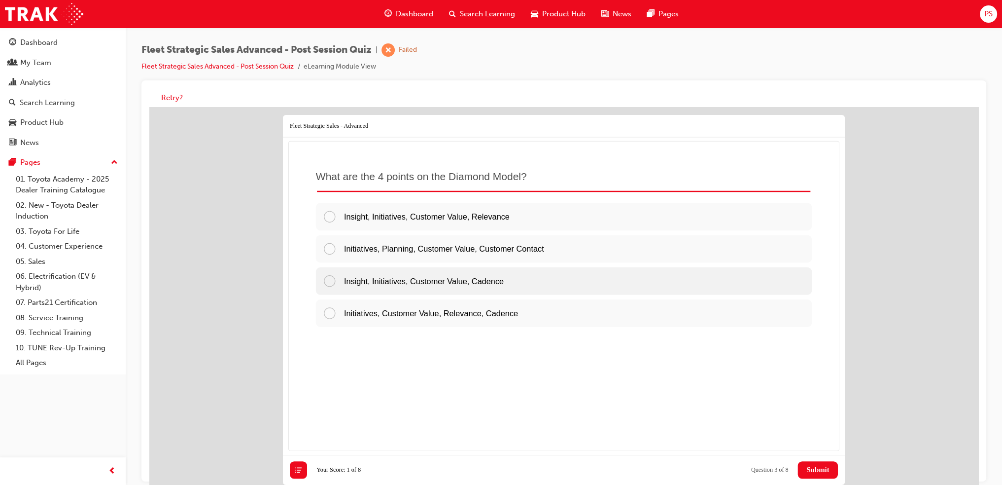
click at [498, 282] on span "Insight, Initiatives, Customer Value, Cadence" at bounding box center [424, 280] width 160 height 9
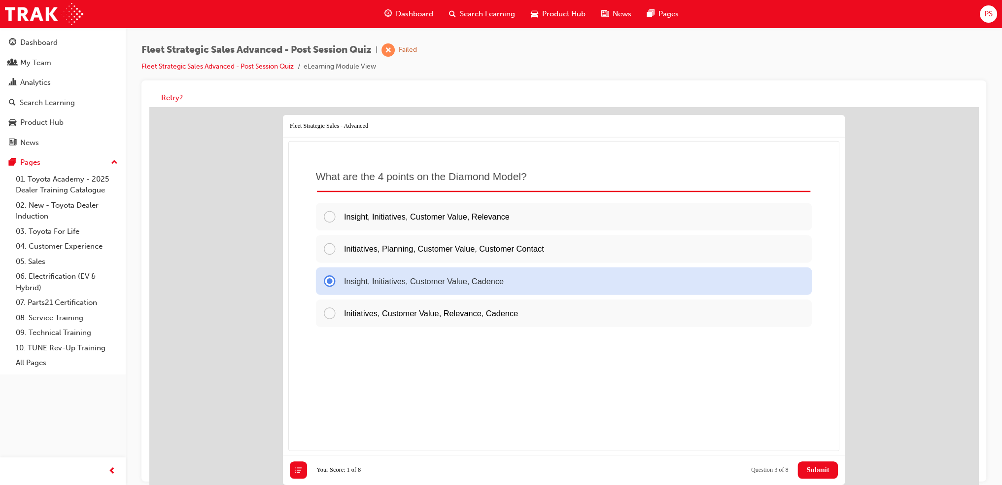
click at [812, 461] on button "Submit" at bounding box center [818, 469] width 40 height 17
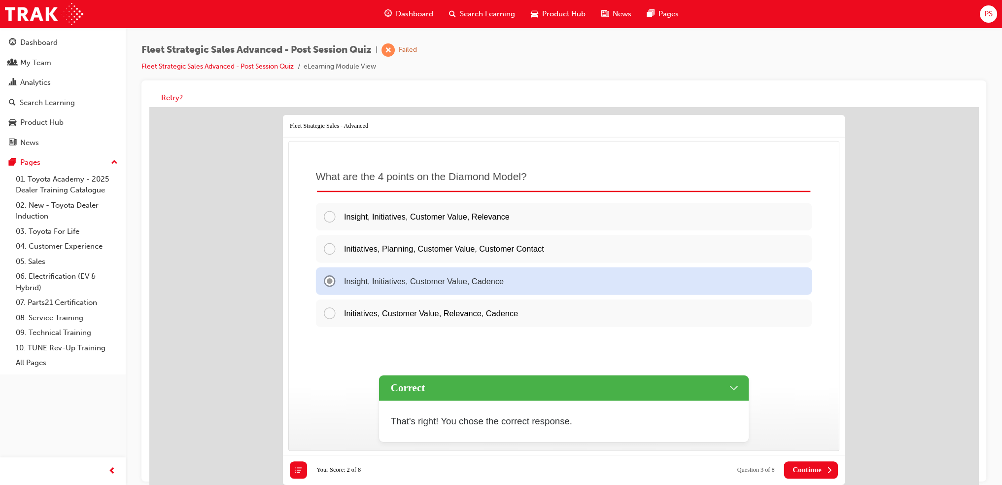
click at [811, 467] on span "Continue" at bounding box center [807, 469] width 29 height 8
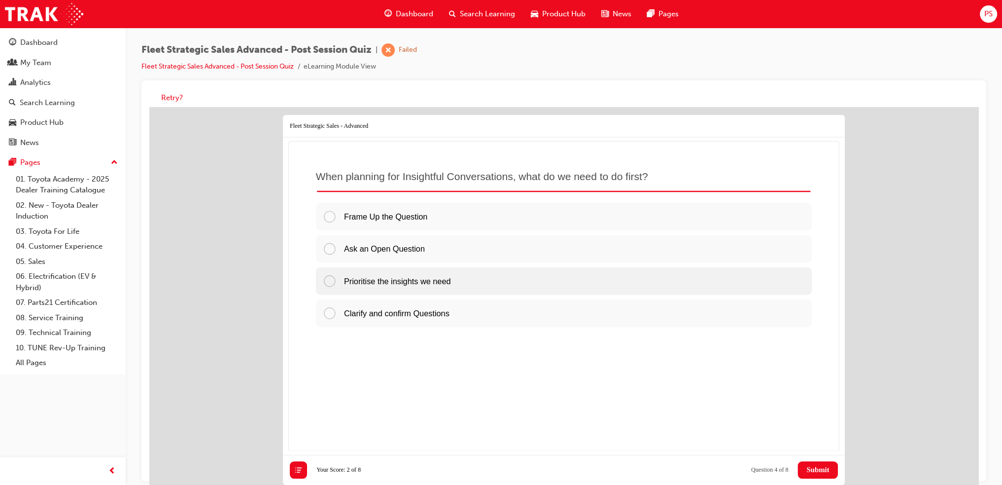
click at [377, 279] on span "Prioritise the insights we need" at bounding box center [397, 280] width 107 height 9
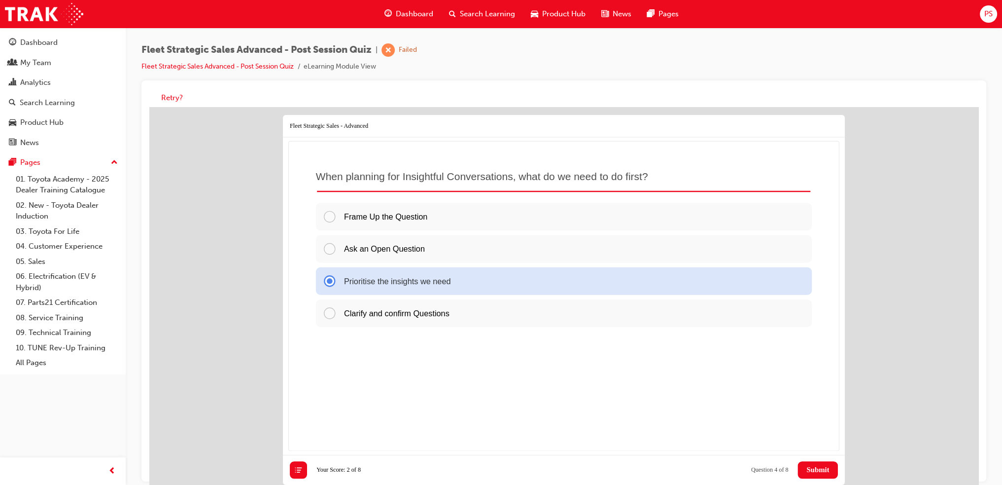
click at [807, 467] on span "Submit" at bounding box center [818, 469] width 23 height 8
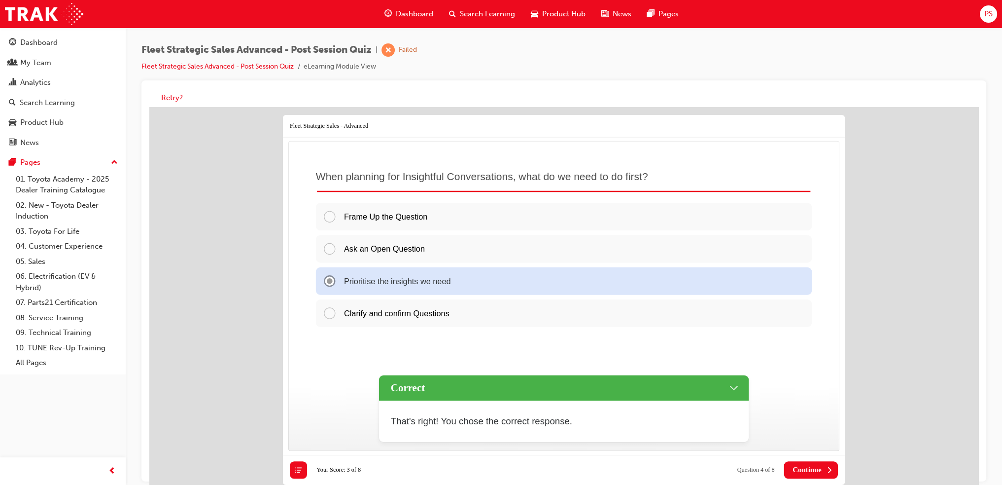
click at [809, 469] on span "Continue" at bounding box center [807, 469] width 29 height 8
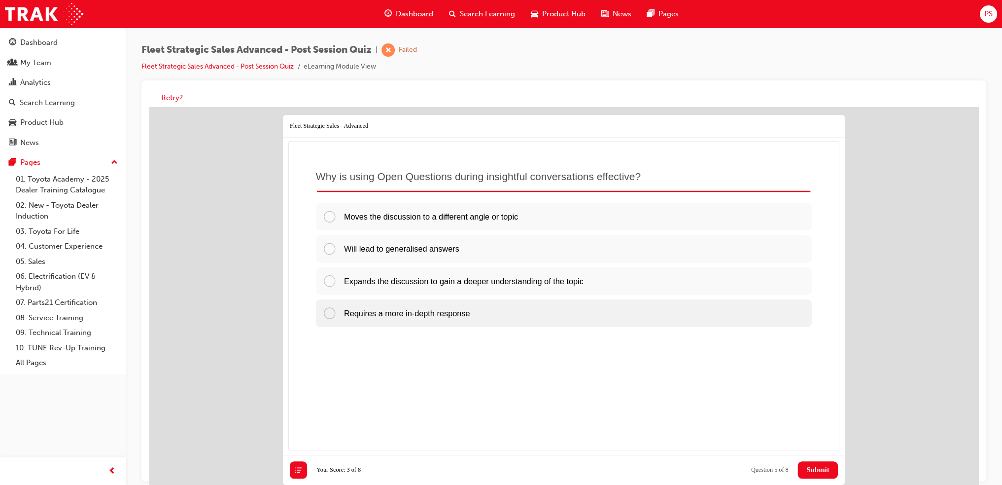
click at [404, 321] on div "Requires a more in-depth response" at bounding box center [564, 313] width 496 height 28
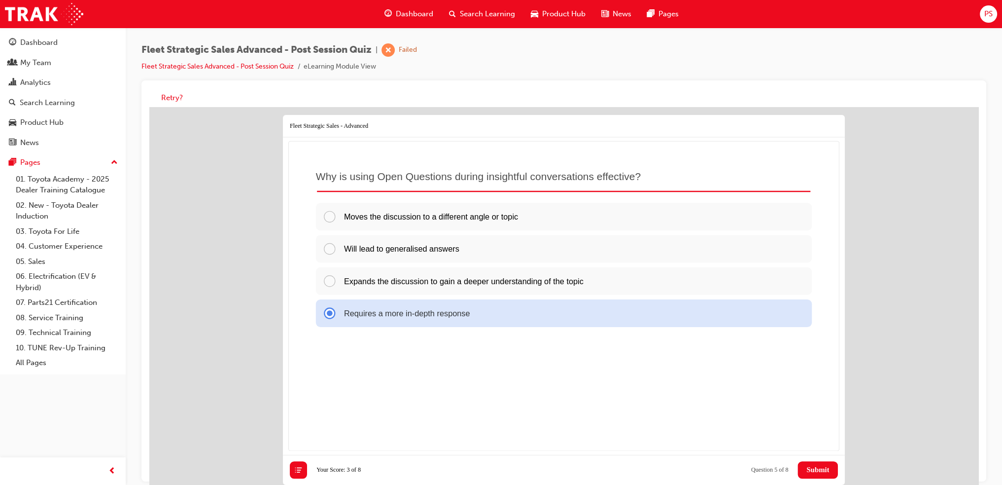
click at [832, 470] on button "Submit" at bounding box center [818, 469] width 40 height 17
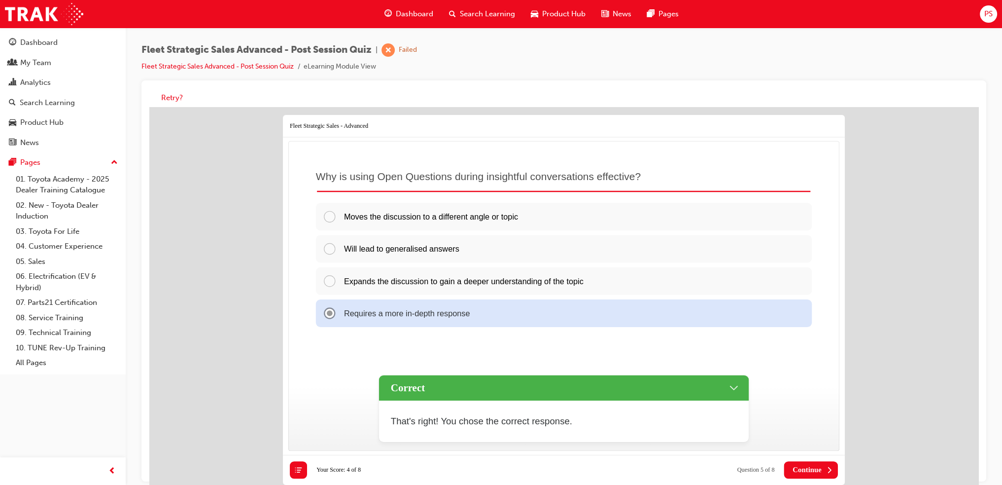
click at [818, 469] on span "Continue" at bounding box center [807, 469] width 29 height 8
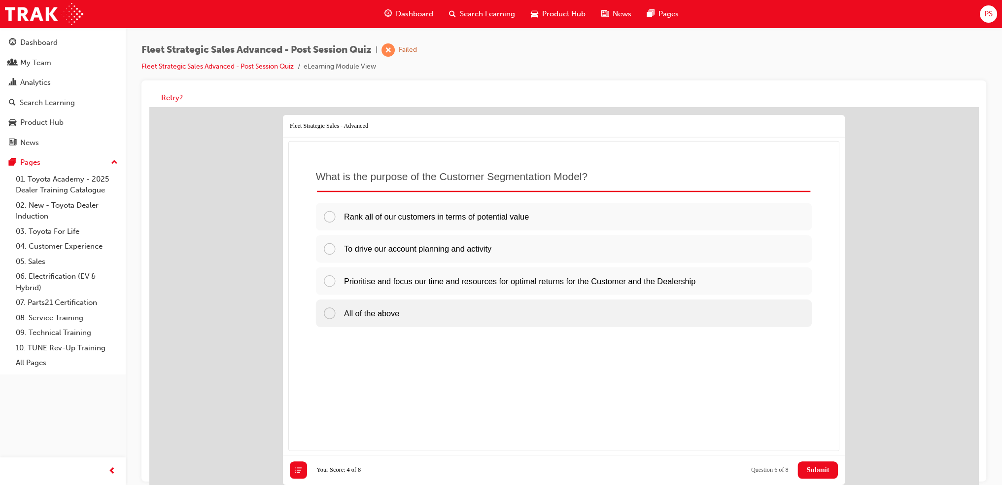
click at [399, 317] on span "All of the above" at bounding box center [371, 312] width 55 height 9
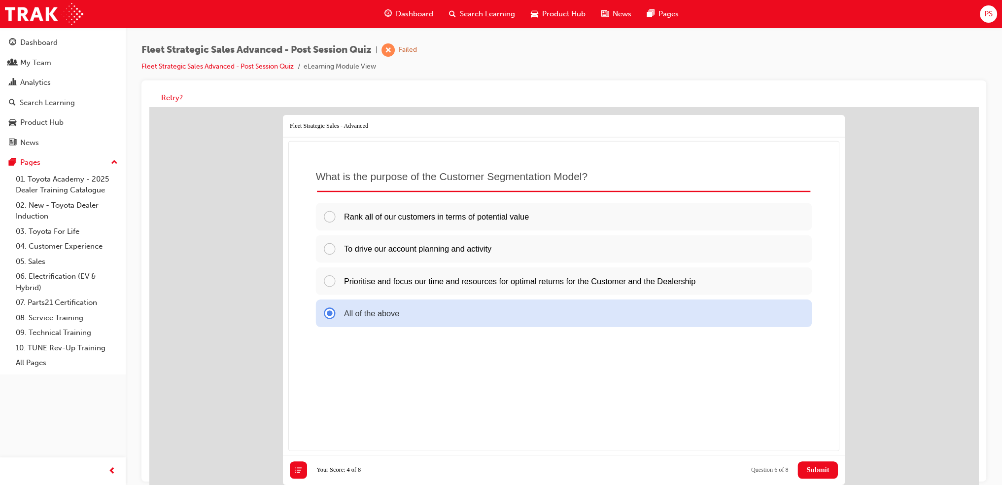
click at [809, 469] on span "Submit" at bounding box center [818, 469] width 23 height 8
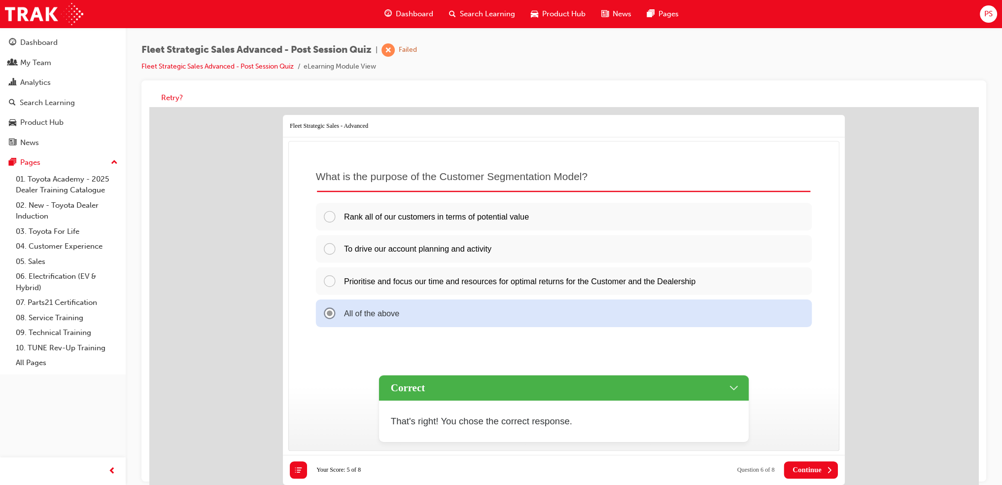
click at [782, 461] on div "Question 6 of 8 Submit Continue Try Again Next Start Quiz View Results Print Re…" at bounding box center [785, 469] width 105 height 17
click at [791, 465] on button "Continue" at bounding box center [811, 469] width 54 height 17
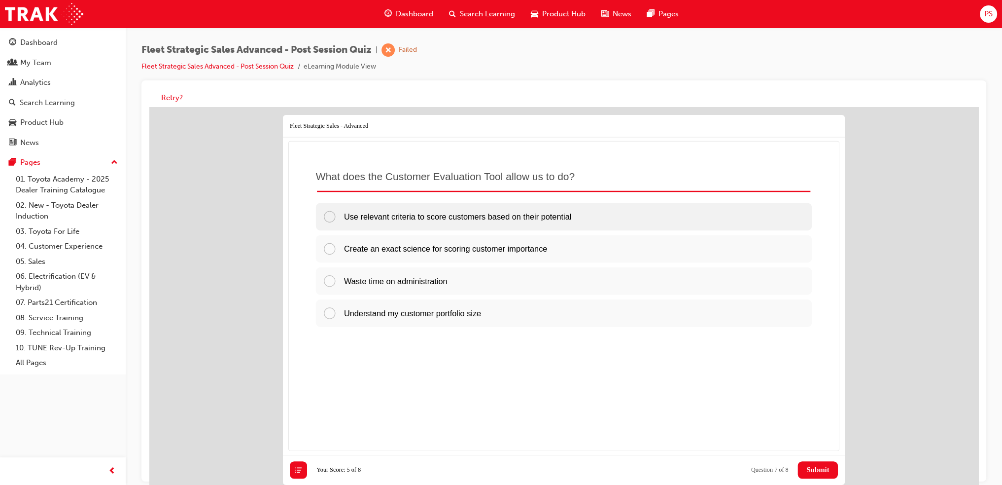
click at [446, 222] on p "Use relevant criteria to score customers based on their potential" at bounding box center [457, 217] width 227 height 12
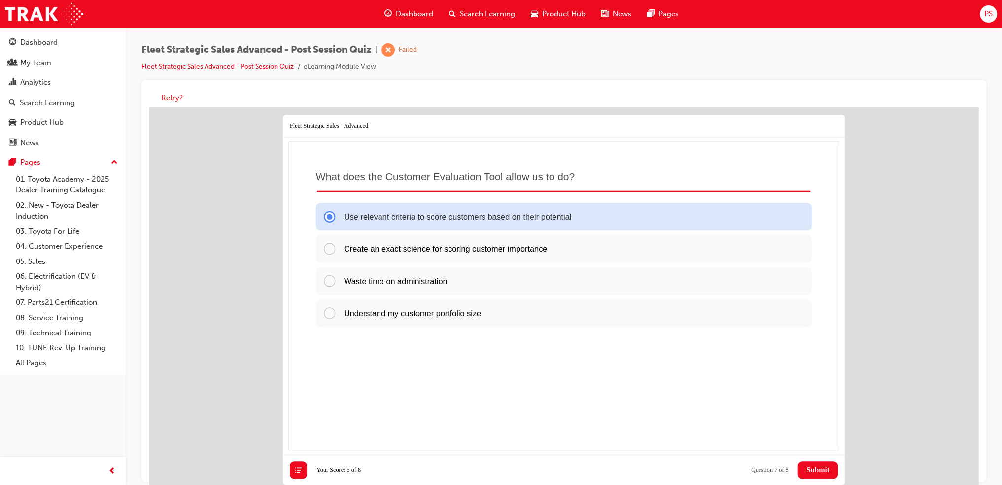
click at [809, 469] on span "Submit" at bounding box center [818, 469] width 23 height 8
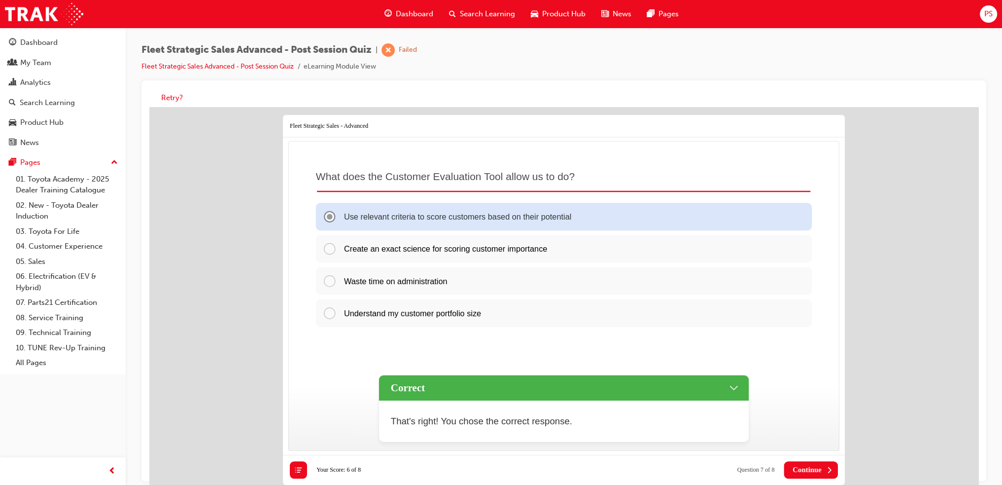
click at [808, 468] on span "Continue" at bounding box center [807, 469] width 29 height 8
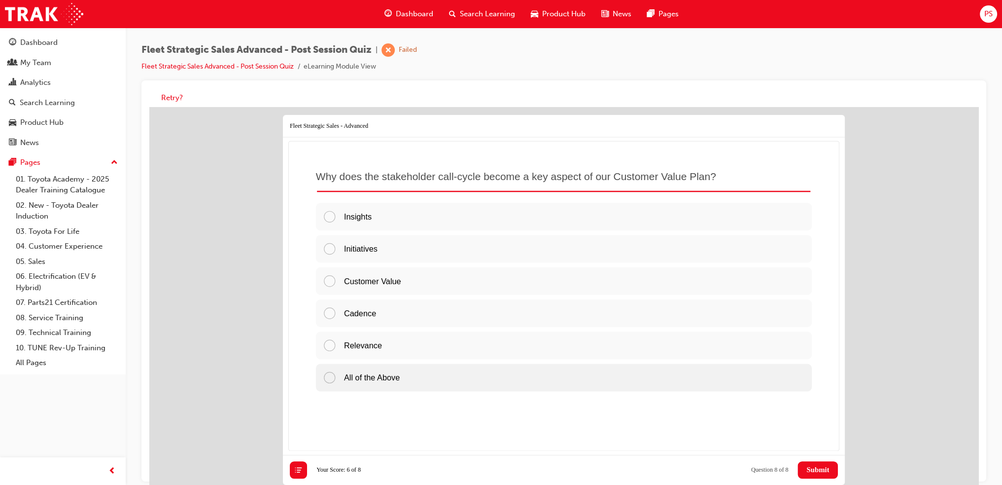
click at [444, 379] on div "All of the Above" at bounding box center [564, 377] width 496 height 28
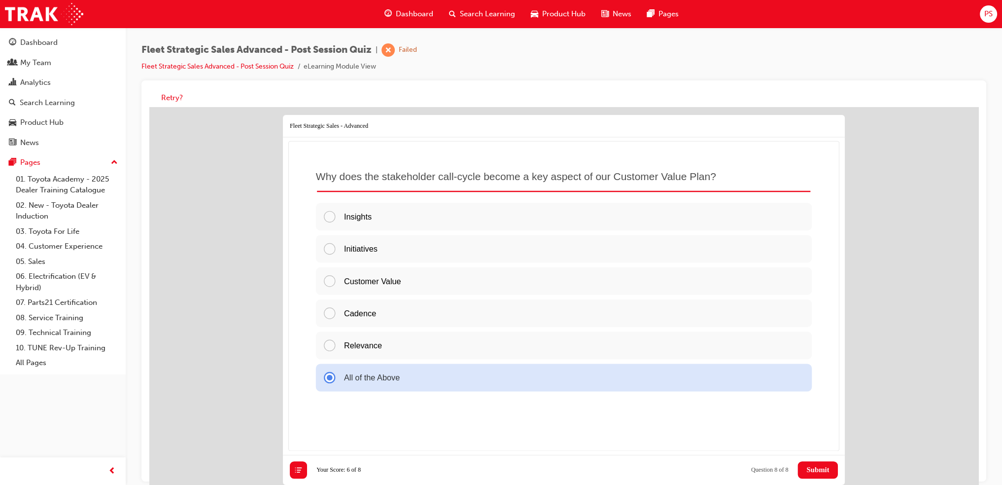
click at [812, 467] on span "Submit" at bounding box center [818, 469] width 23 height 8
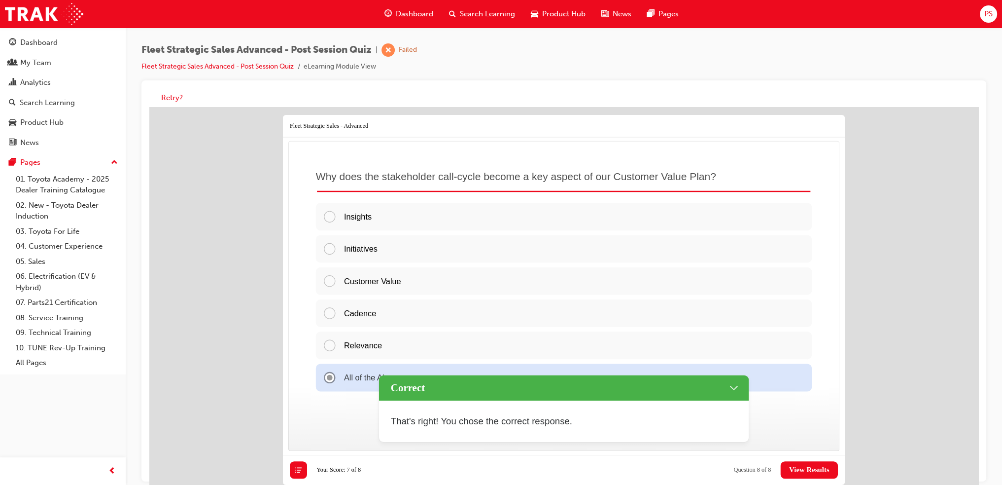
click at [803, 468] on span "View Results" at bounding box center [809, 469] width 40 height 8
